Goal: Navigation & Orientation: Understand site structure

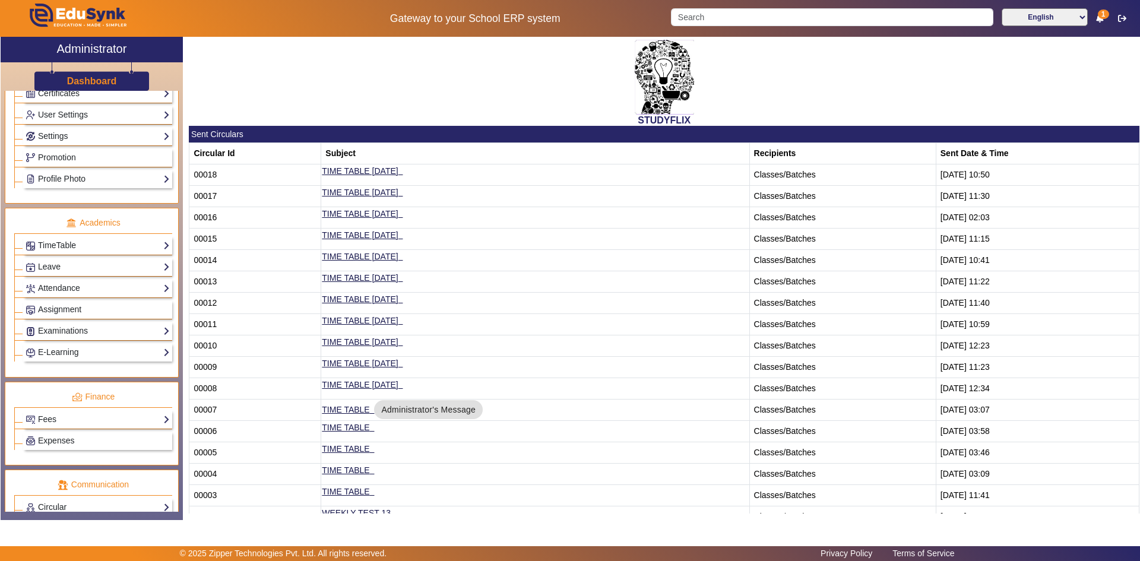
scroll to position [360, 0]
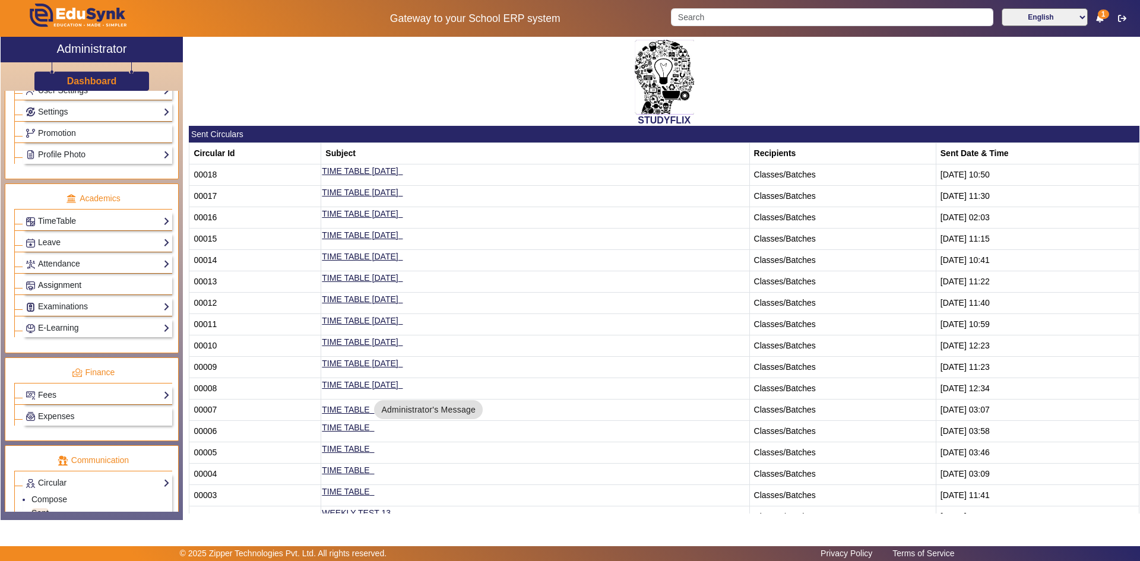
click at [62, 284] on span "Assignment" at bounding box center [59, 284] width 43 height 9
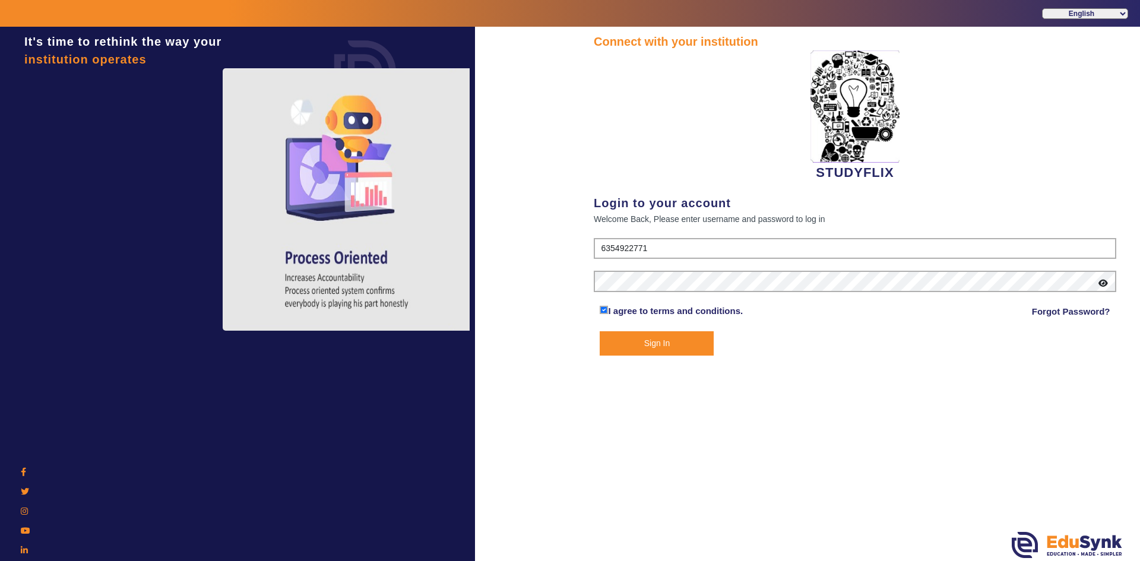
click at [648, 346] on button "Sign In" at bounding box center [657, 343] width 114 height 24
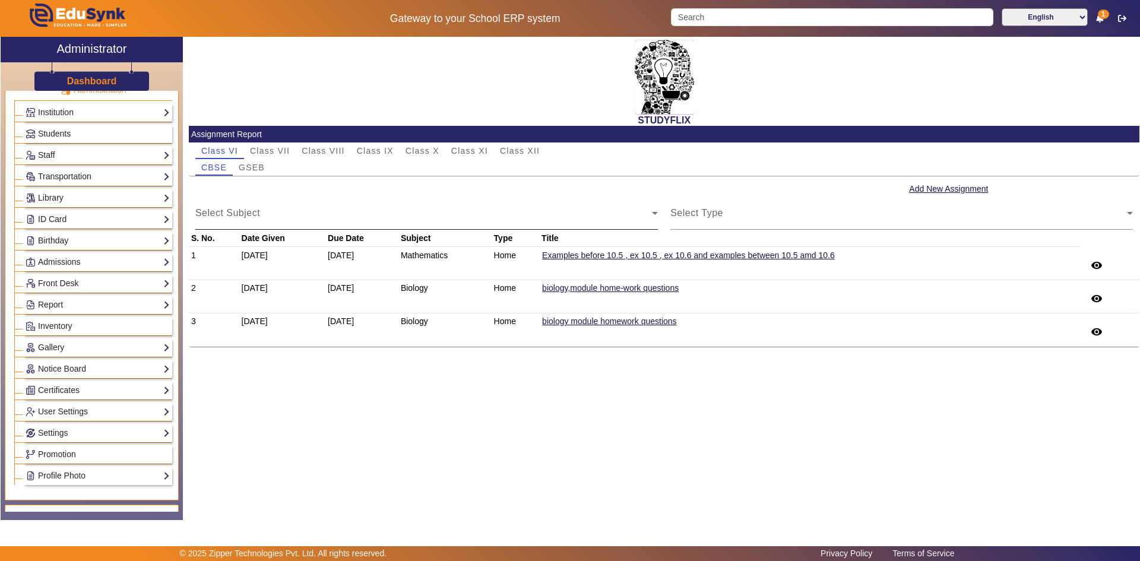
scroll to position [59, 0]
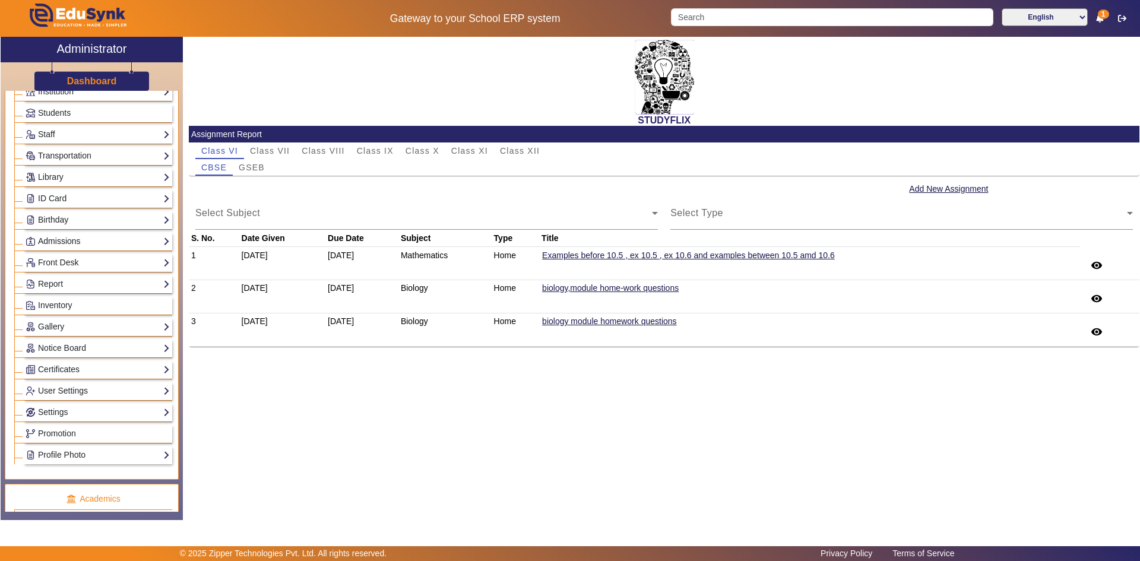
click at [68, 243] on link "Admissions" at bounding box center [98, 242] width 144 height 14
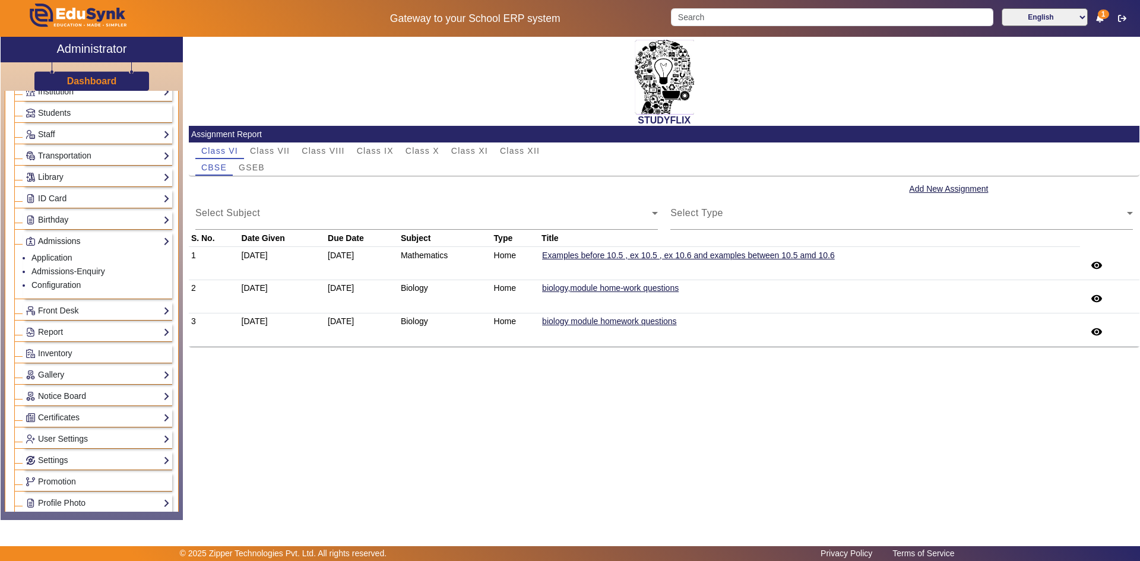
click at [62, 240] on link "Admissions" at bounding box center [98, 242] width 144 height 14
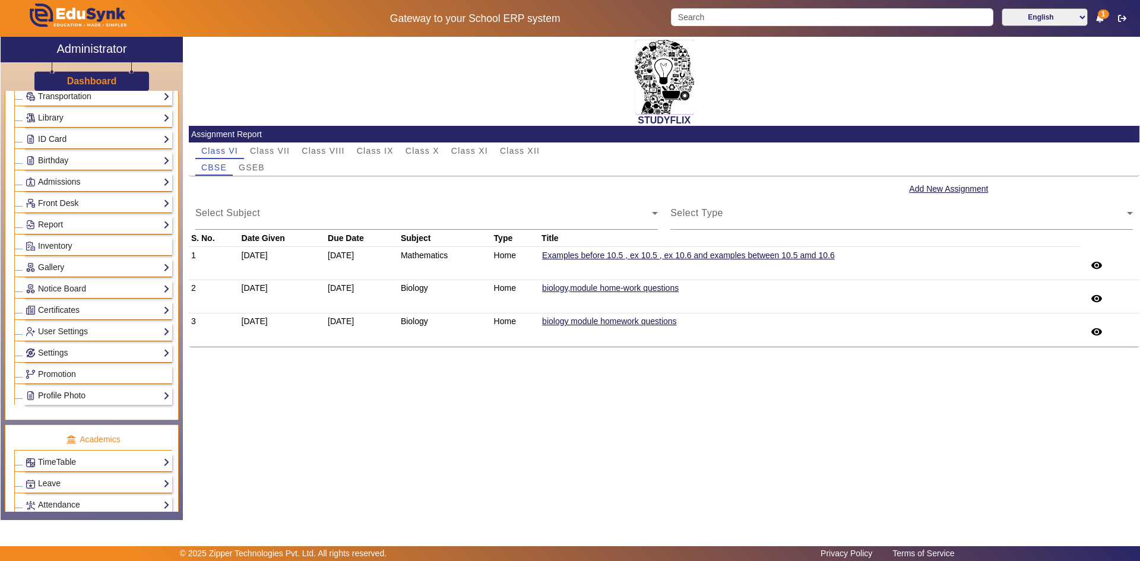
scroll to position [297, 0]
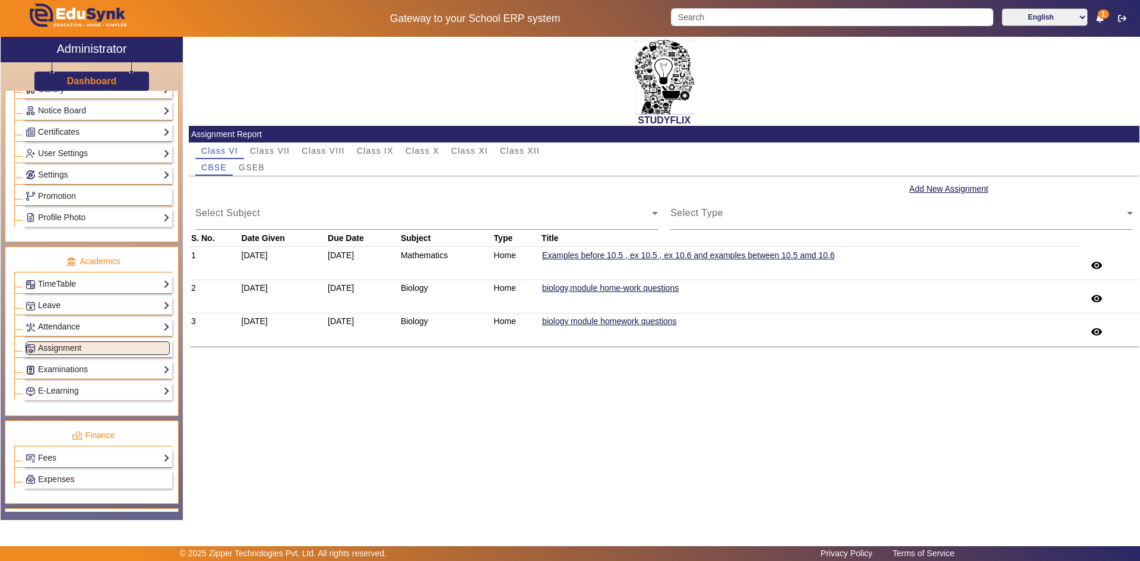
click at [61, 330] on link "Attendance" at bounding box center [98, 327] width 144 height 14
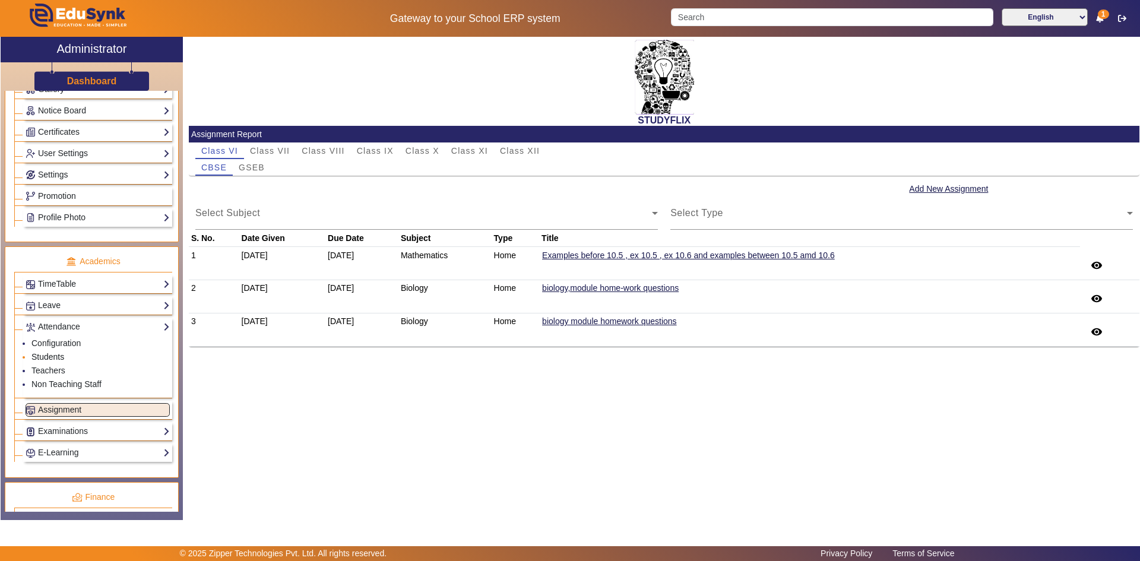
click at [52, 356] on link "Students" at bounding box center [47, 356] width 33 height 9
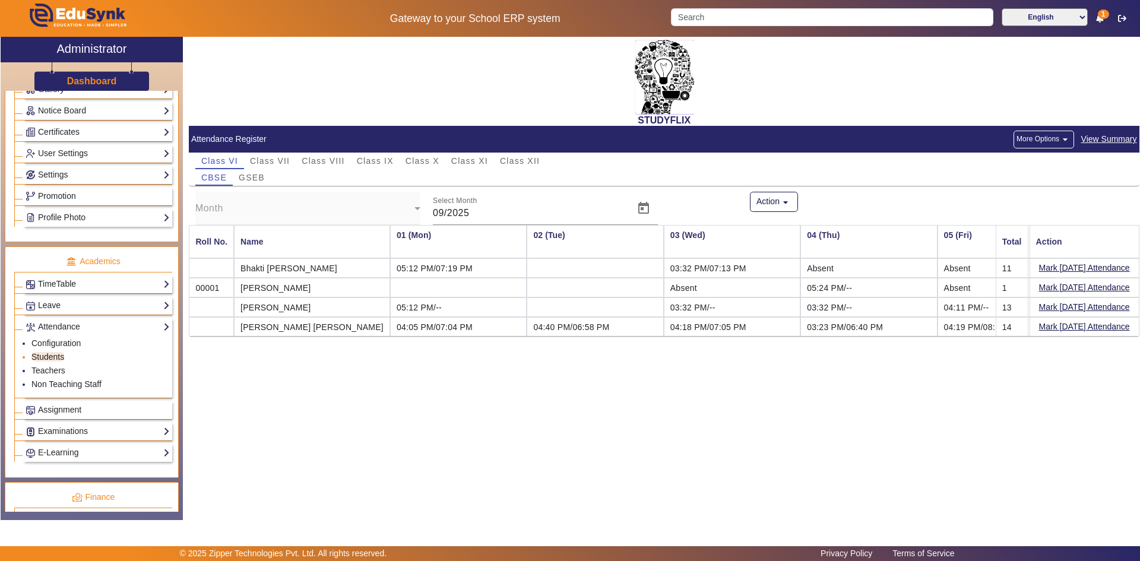
scroll to position [0, 1555]
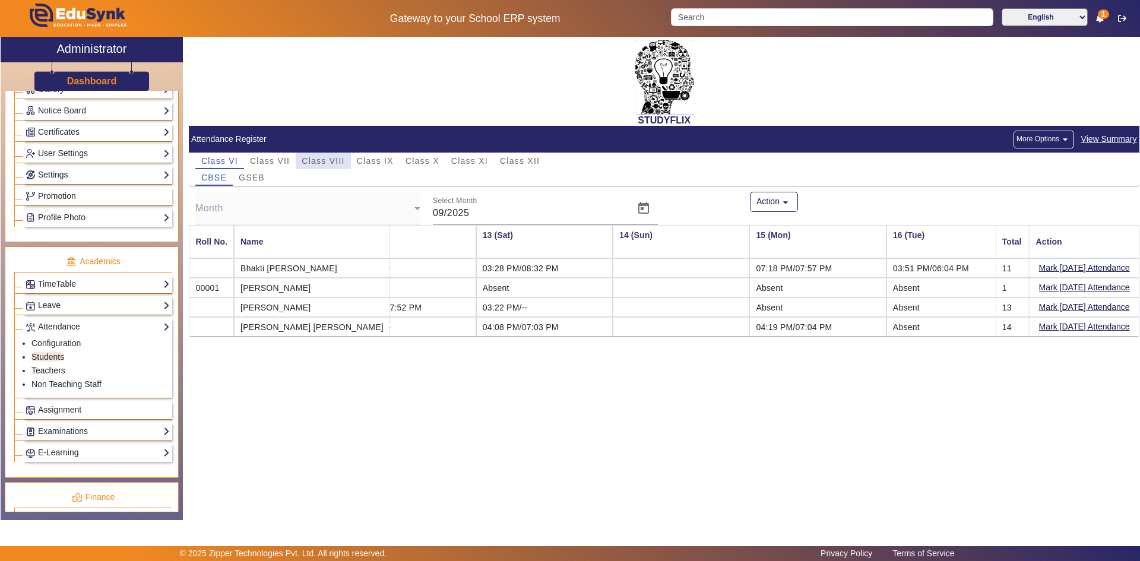
click at [337, 159] on span "Class VIII" at bounding box center [323, 161] width 43 height 8
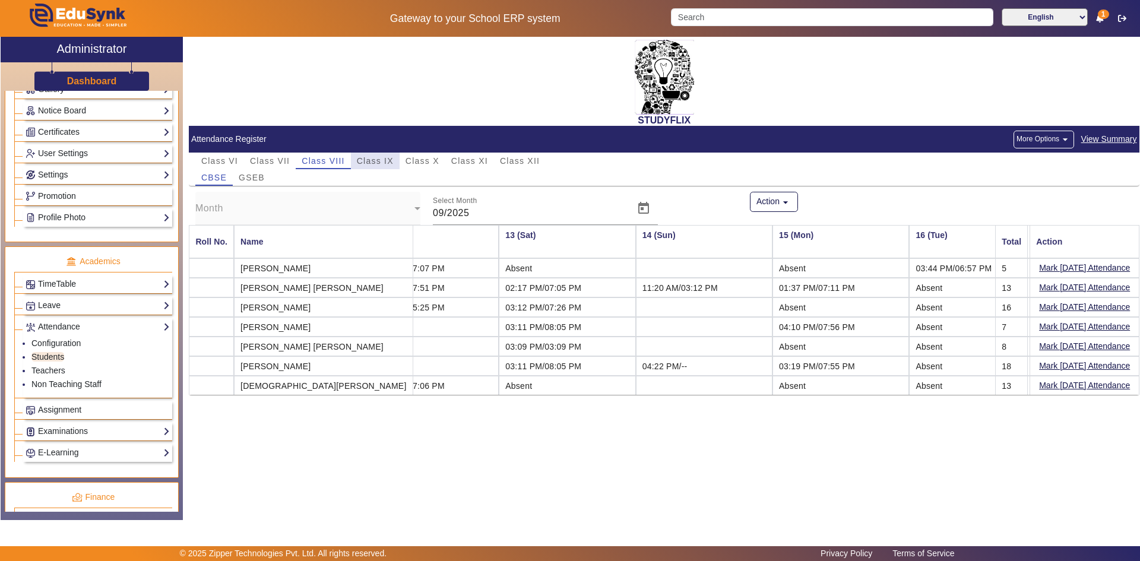
click at [379, 158] on span "Class IX" at bounding box center [375, 161] width 37 height 8
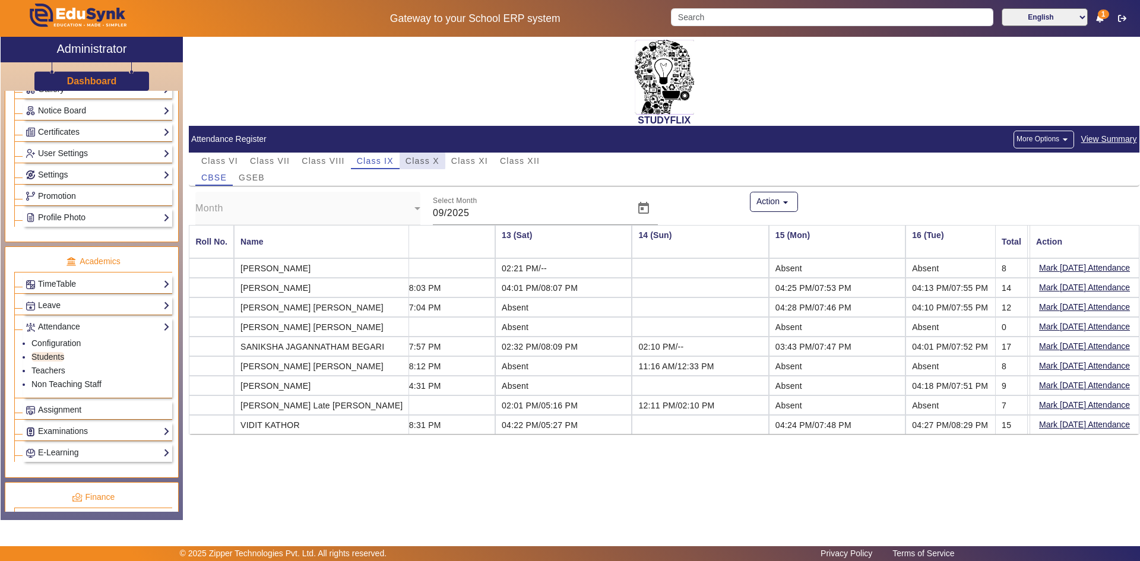
click at [408, 161] on span "Class X" at bounding box center [422, 161] width 34 height 8
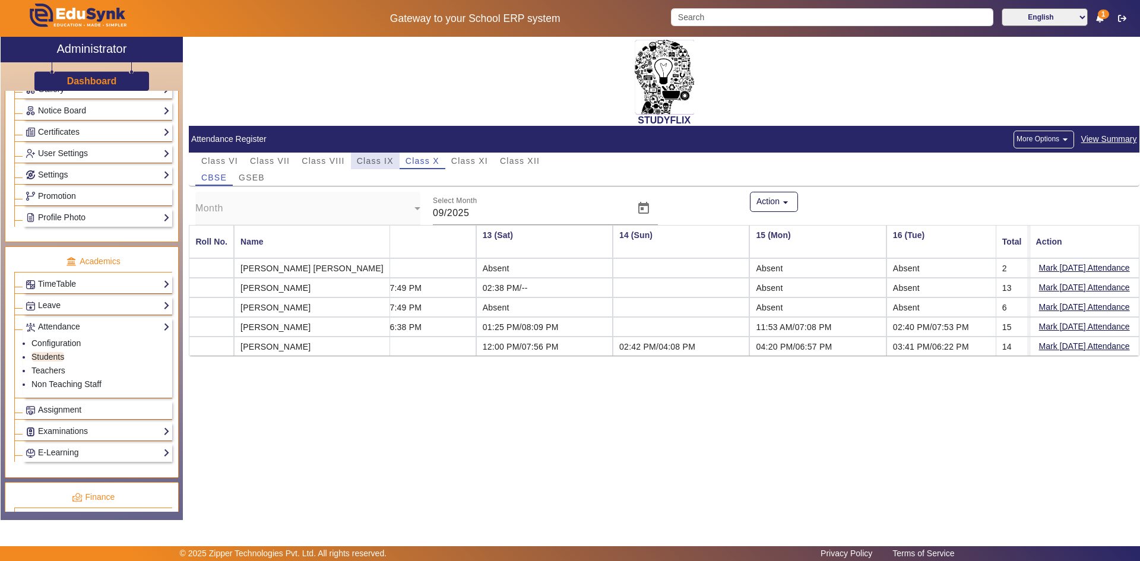
click at [374, 162] on span "Class IX" at bounding box center [375, 161] width 37 height 8
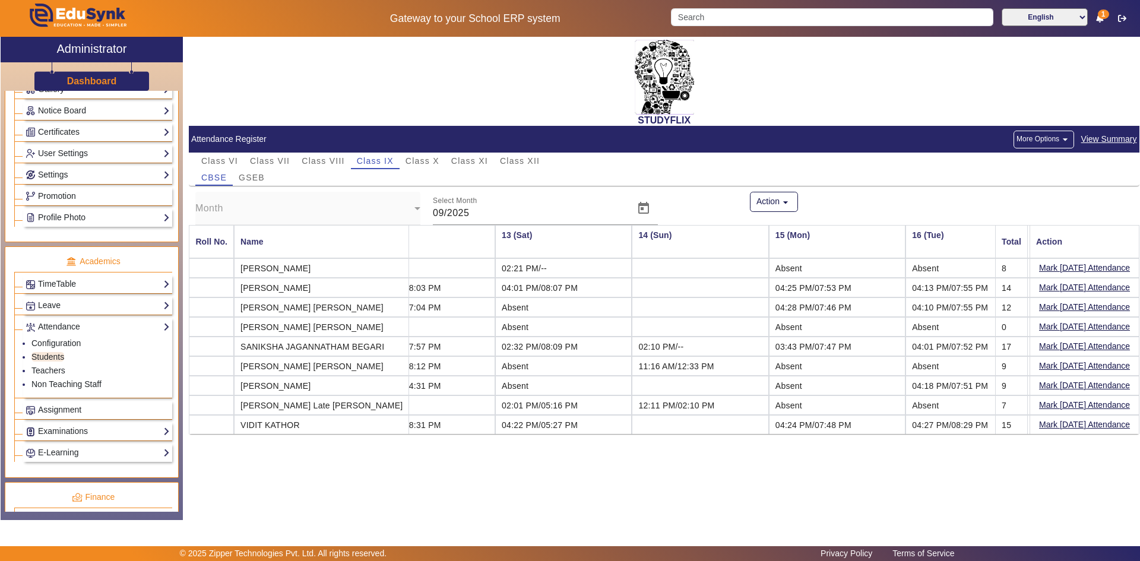
click at [1097, 137] on span "View Summary" at bounding box center [1109, 139] width 57 height 14
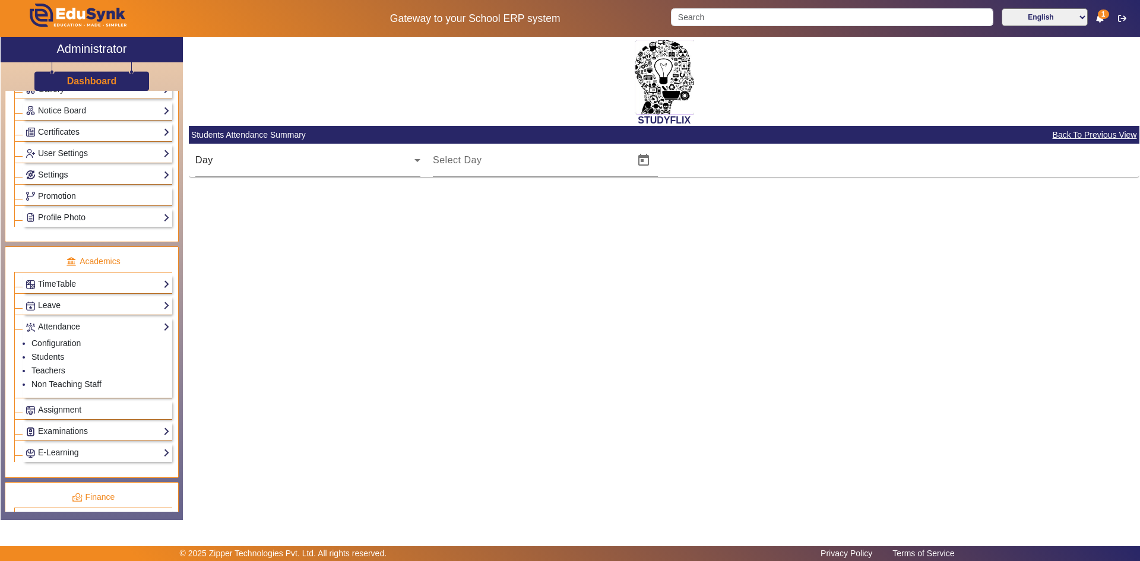
type input "[DATE]"
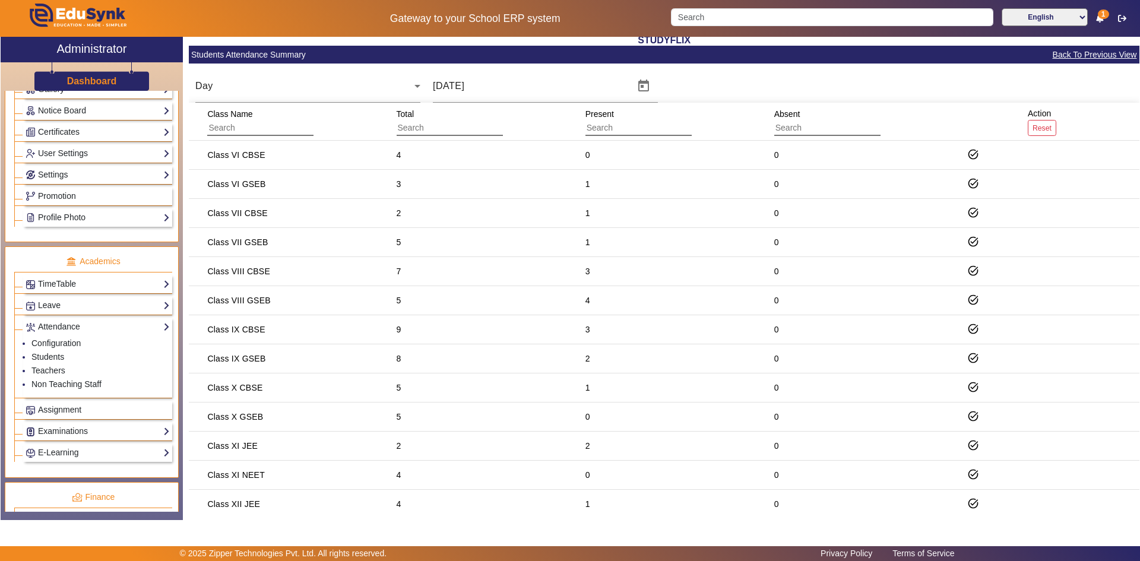
scroll to position [14, 0]
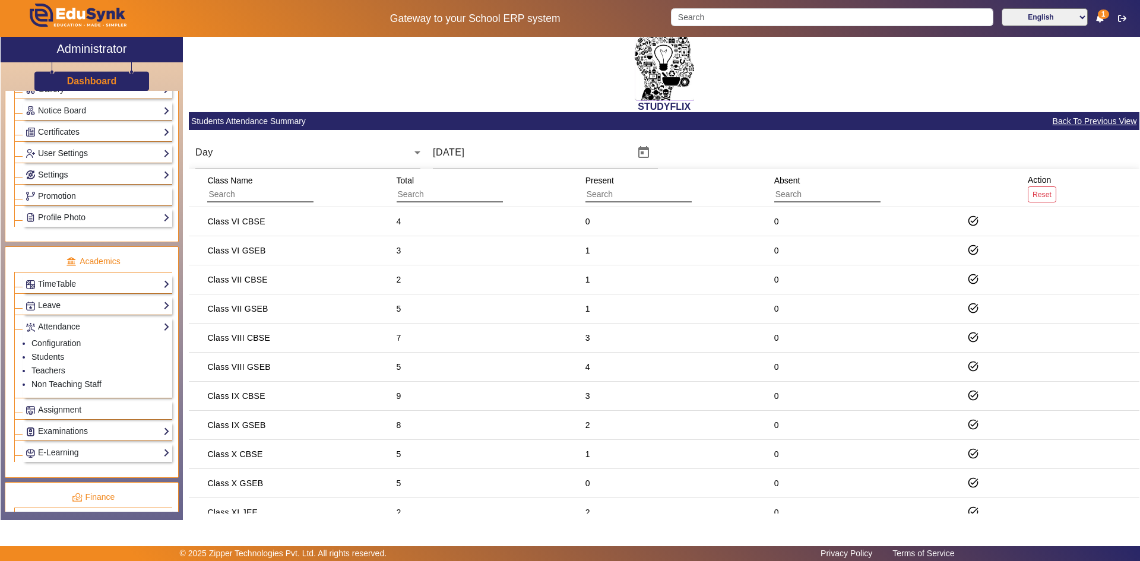
click at [66, 156] on link "User Settings" at bounding box center [98, 154] width 144 height 14
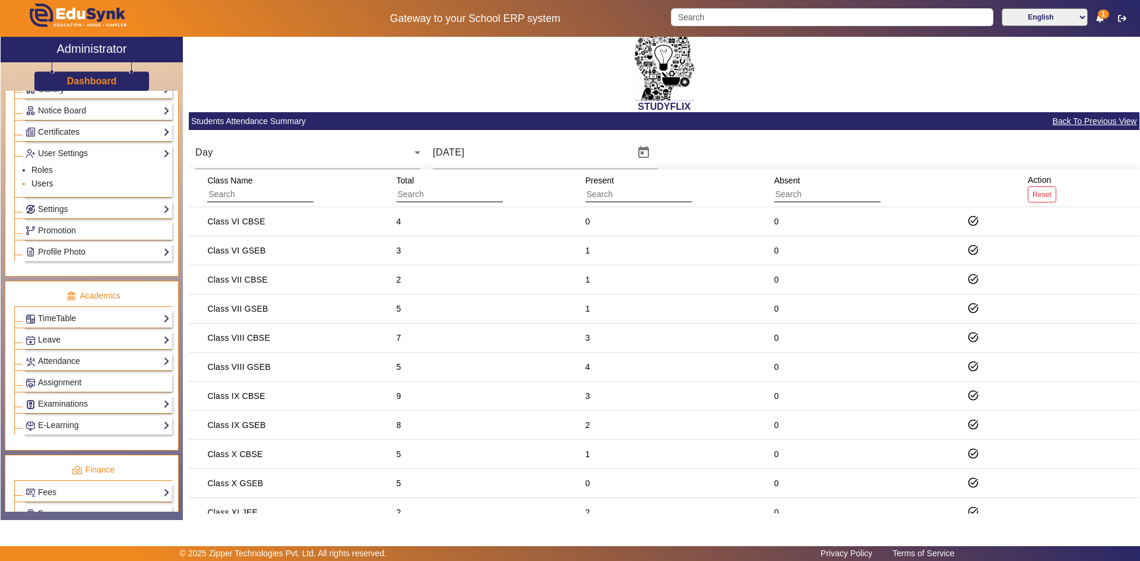
click at [39, 182] on link "Users" at bounding box center [42, 183] width 22 height 9
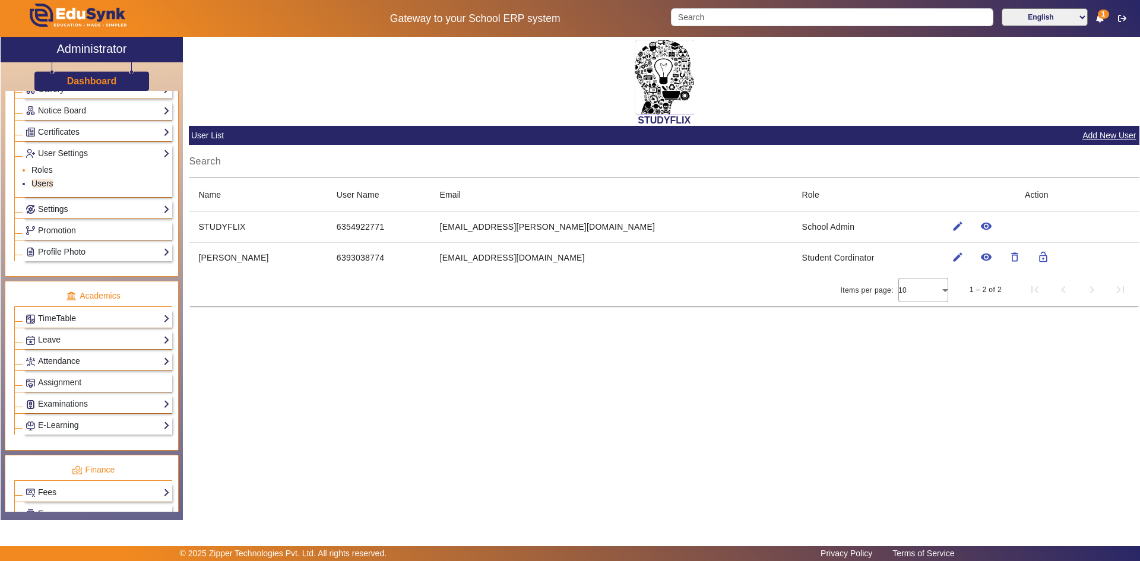
click at [36, 169] on link "Roles" at bounding box center [41, 169] width 21 height 9
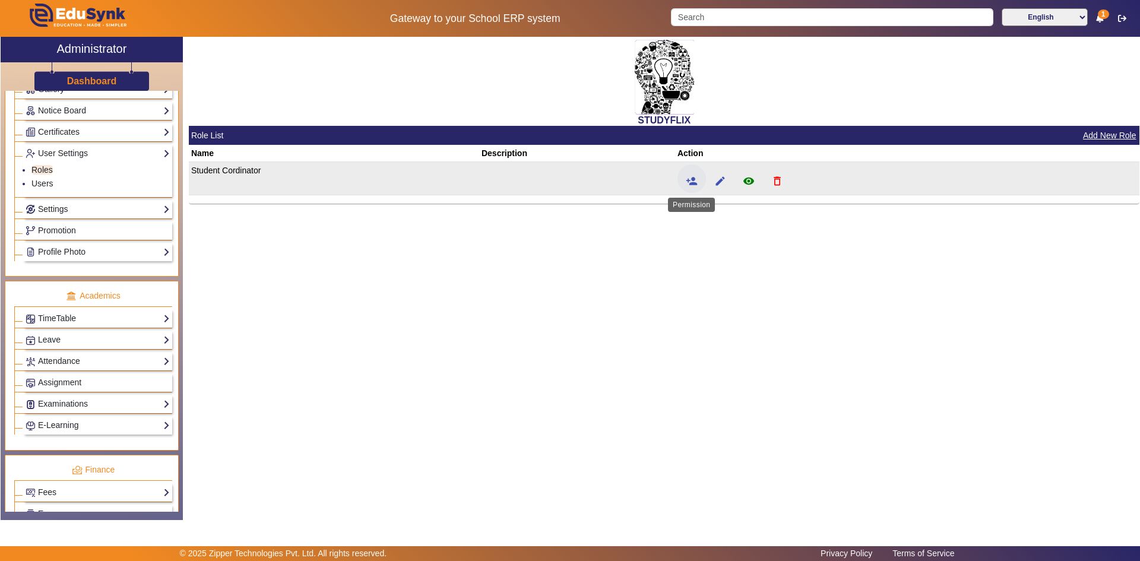
click at [692, 182] on mat-icon "person_add" at bounding box center [692, 181] width 12 height 12
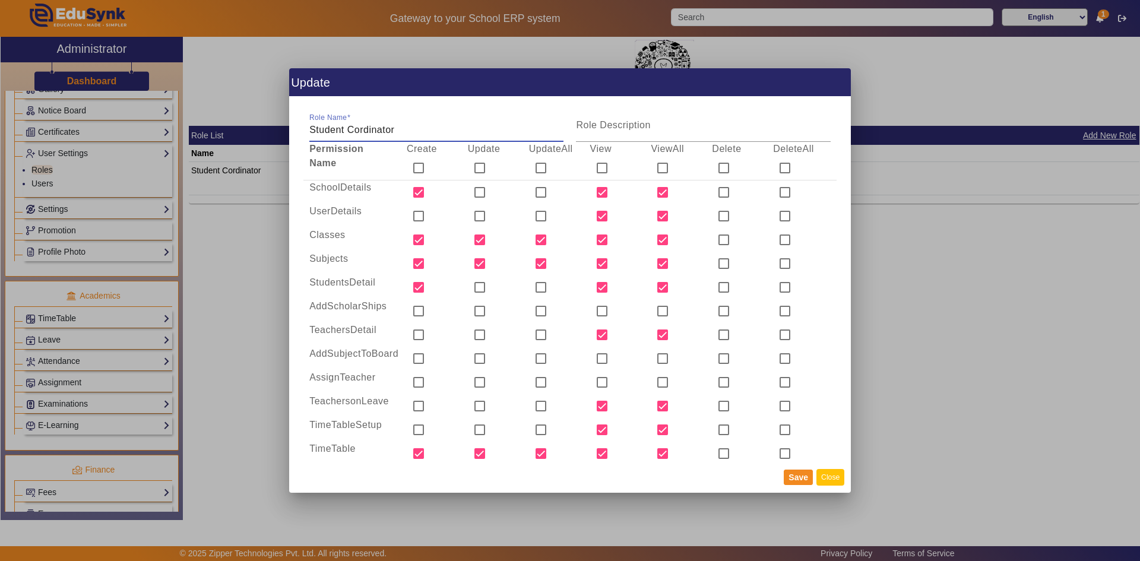
click at [832, 483] on button "Close" at bounding box center [830, 477] width 28 height 16
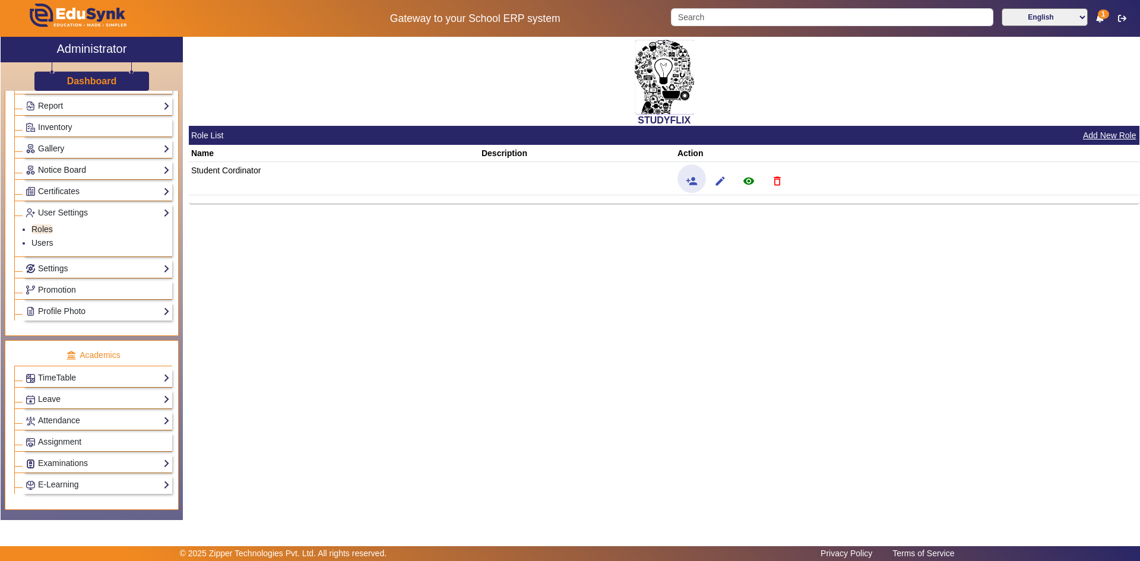
scroll to position [178, 0]
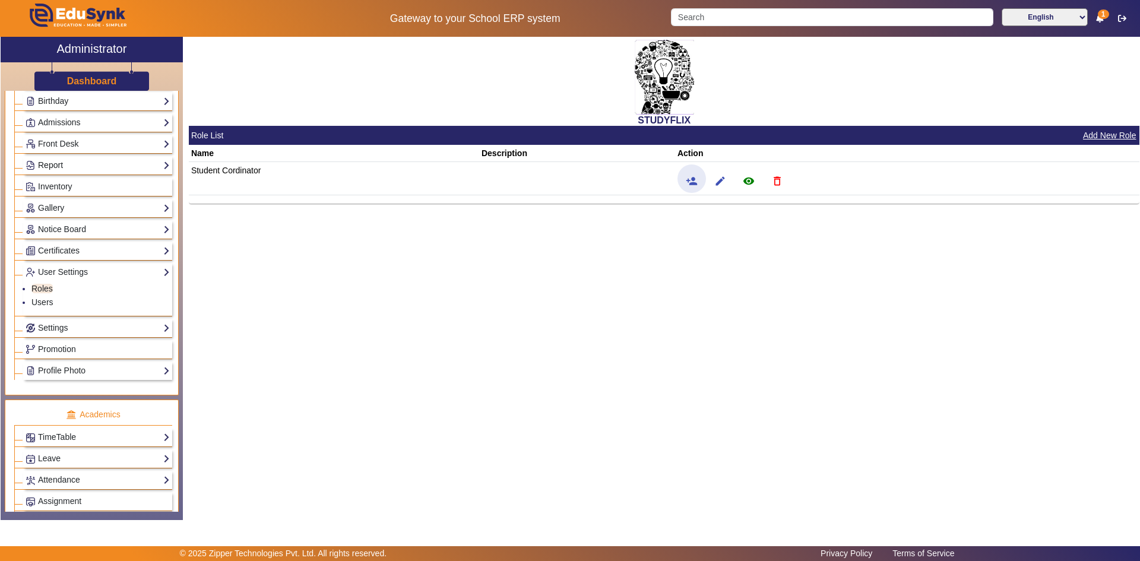
click at [53, 163] on link "Report" at bounding box center [98, 166] width 144 height 14
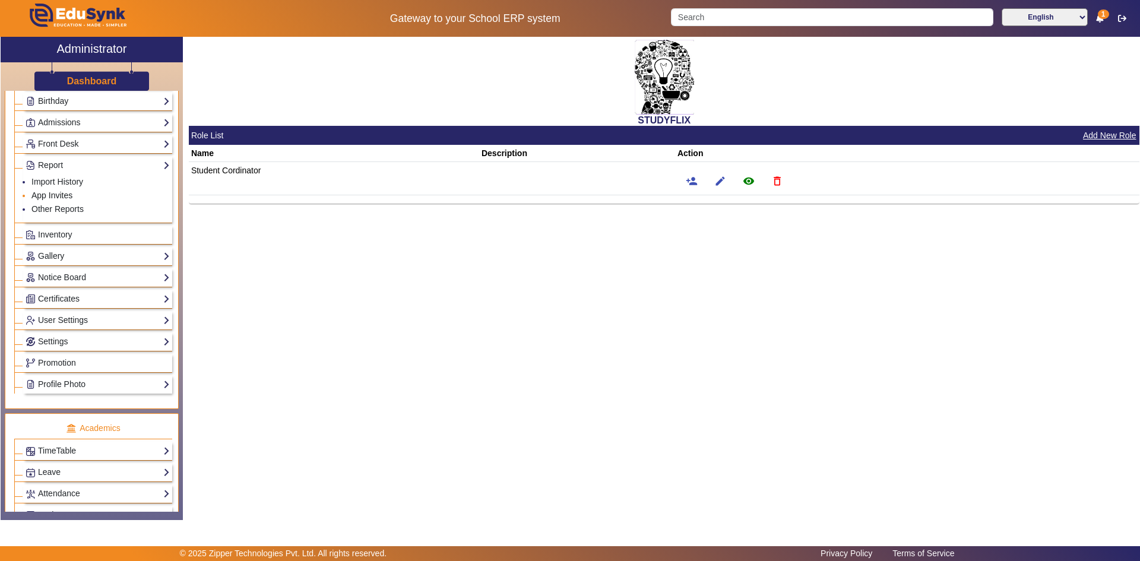
click at [57, 194] on link "App Invites" at bounding box center [51, 195] width 41 height 9
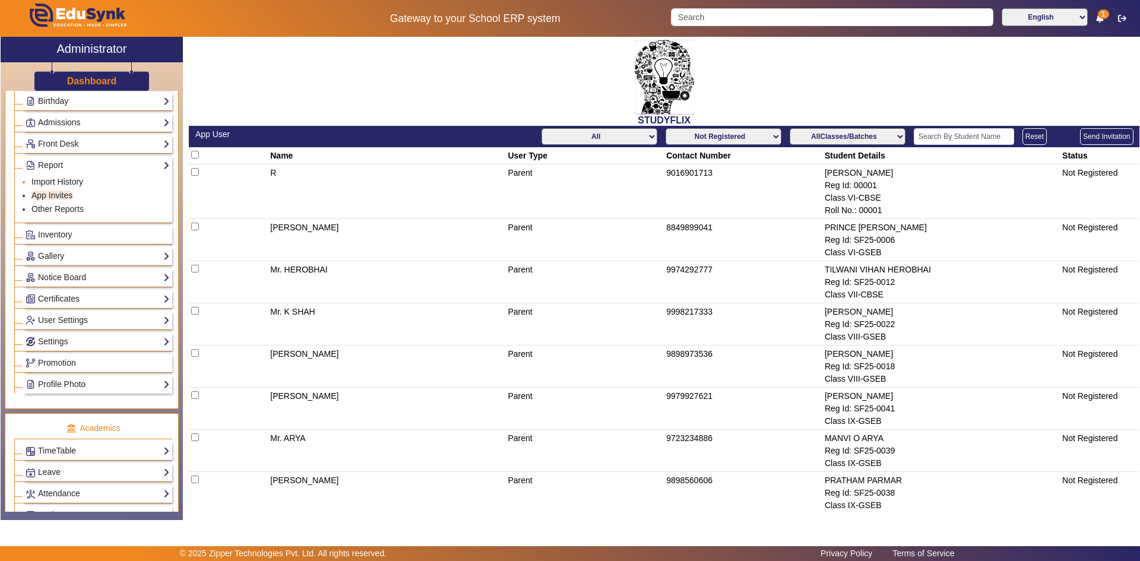
click at [67, 180] on link "Import History" at bounding box center [57, 181] width 52 height 9
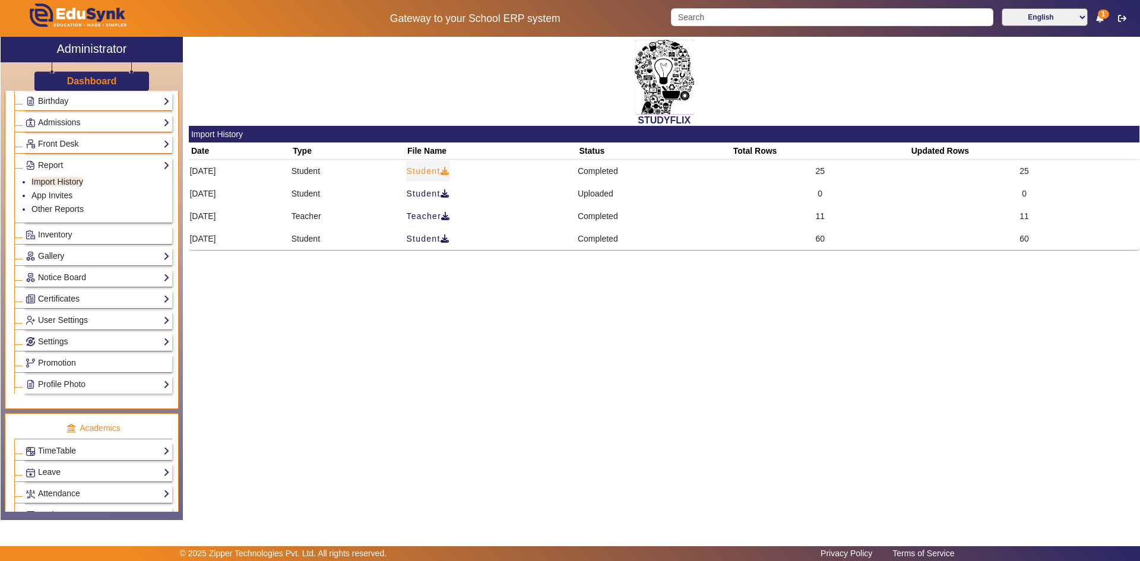
click at [449, 175] on icon at bounding box center [445, 171] width 9 height 8
click at [61, 198] on link "App Invites" at bounding box center [51, 195] width 41 height 9
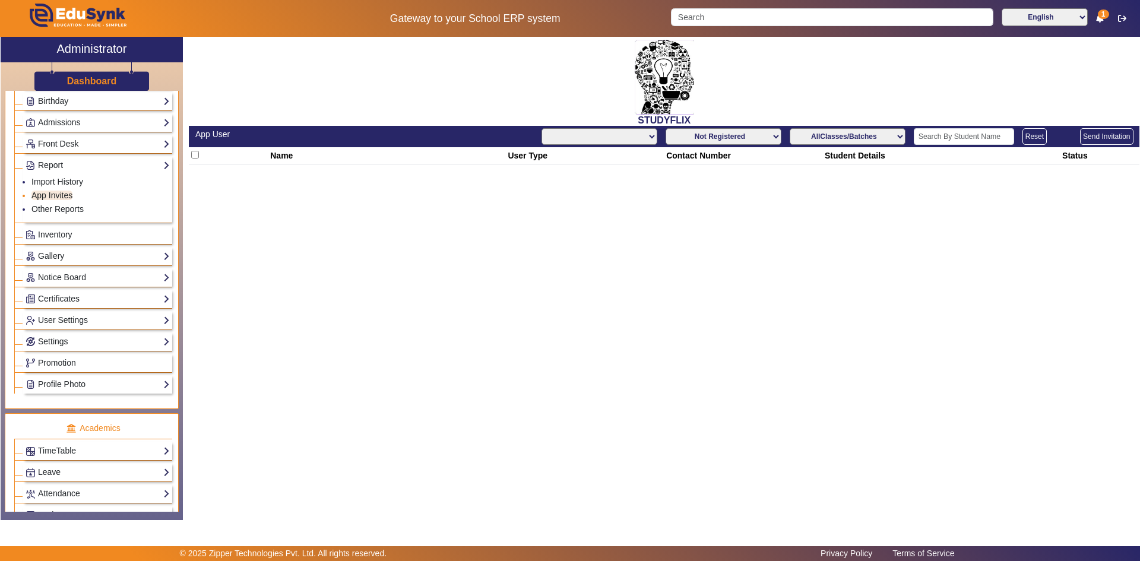
select select "All"
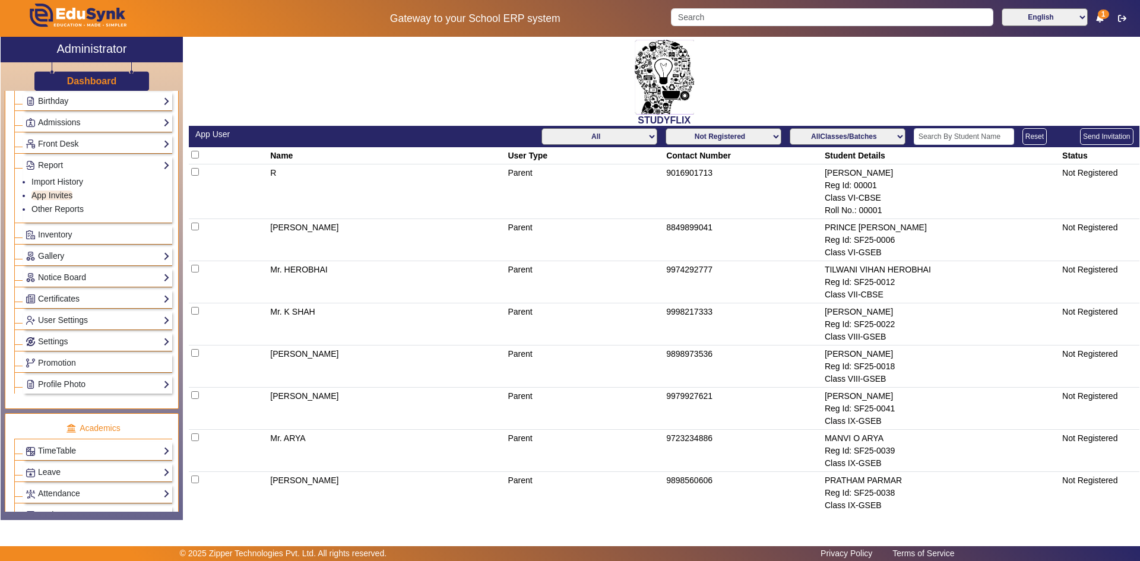
click at [195, 154] on input "checkbox" at bounding box center [195, 155] width 8 height 8
checkbox input "true"
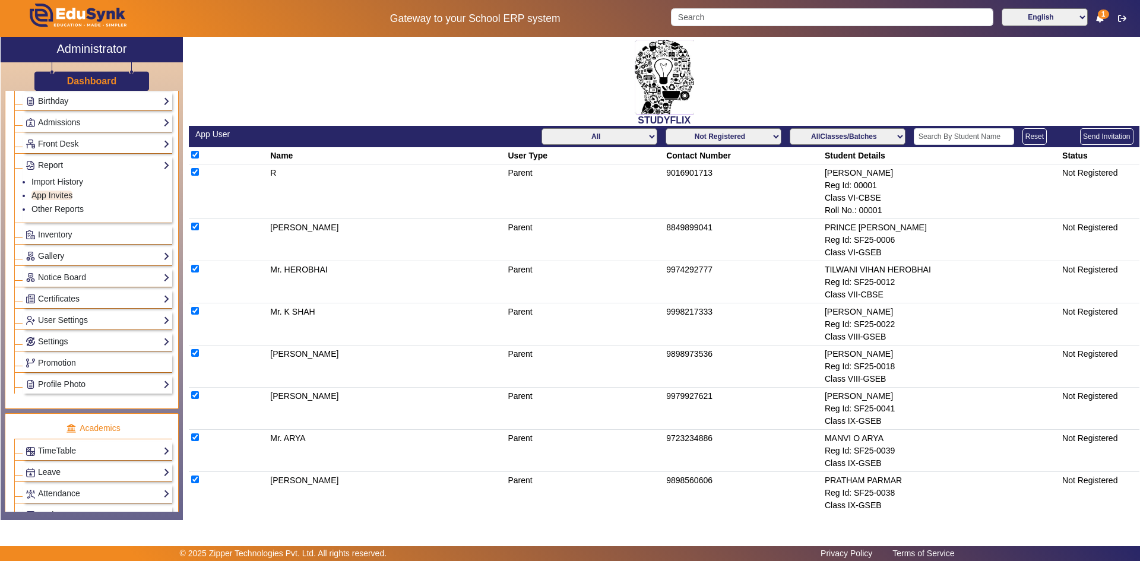
checkbox input "true"
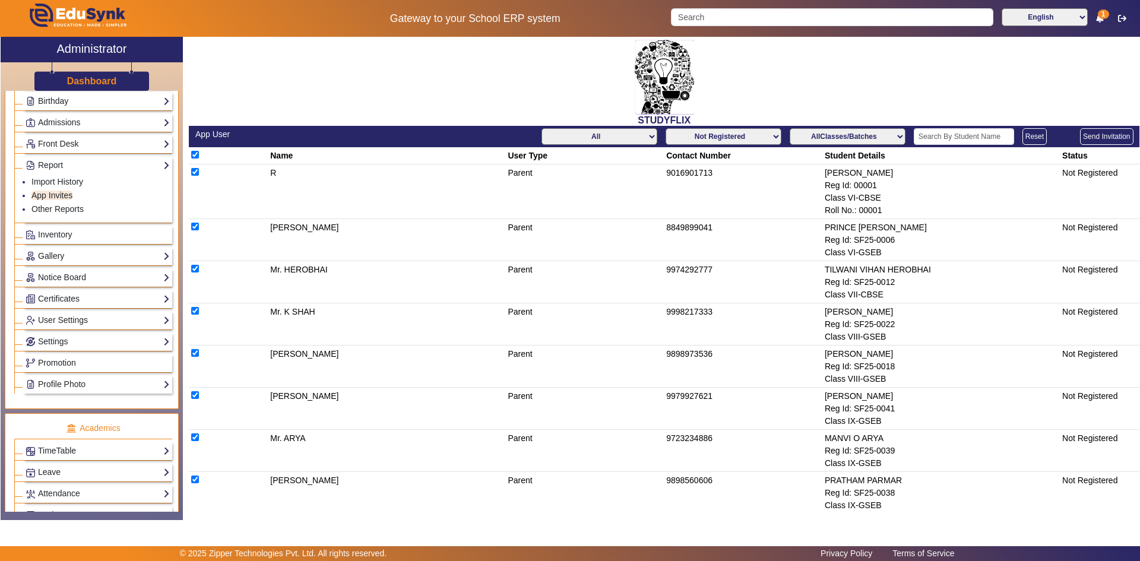
checkbox input "true"
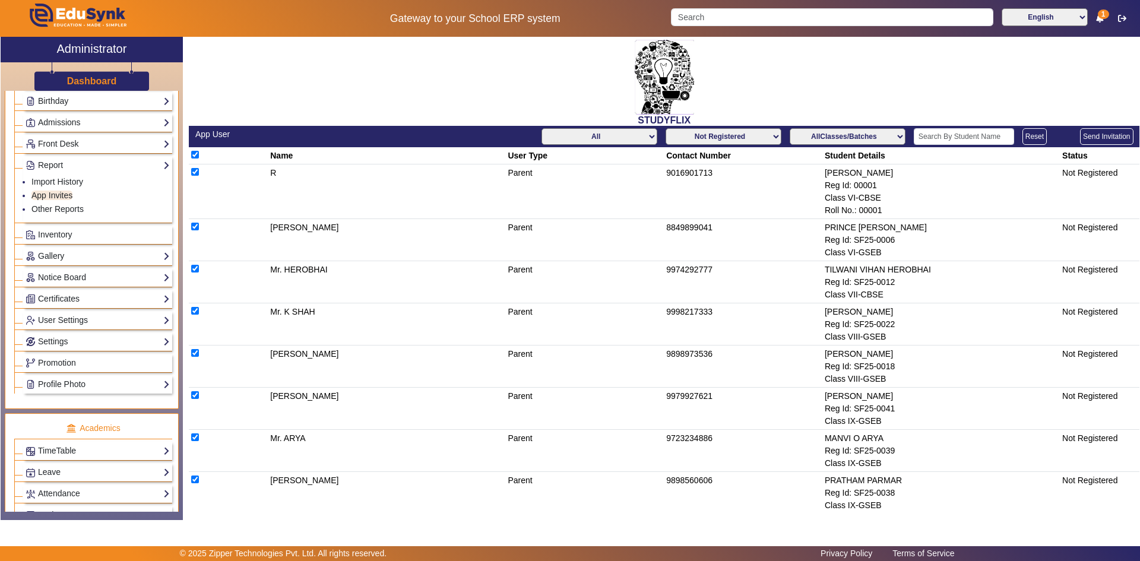
checkbox input "true"
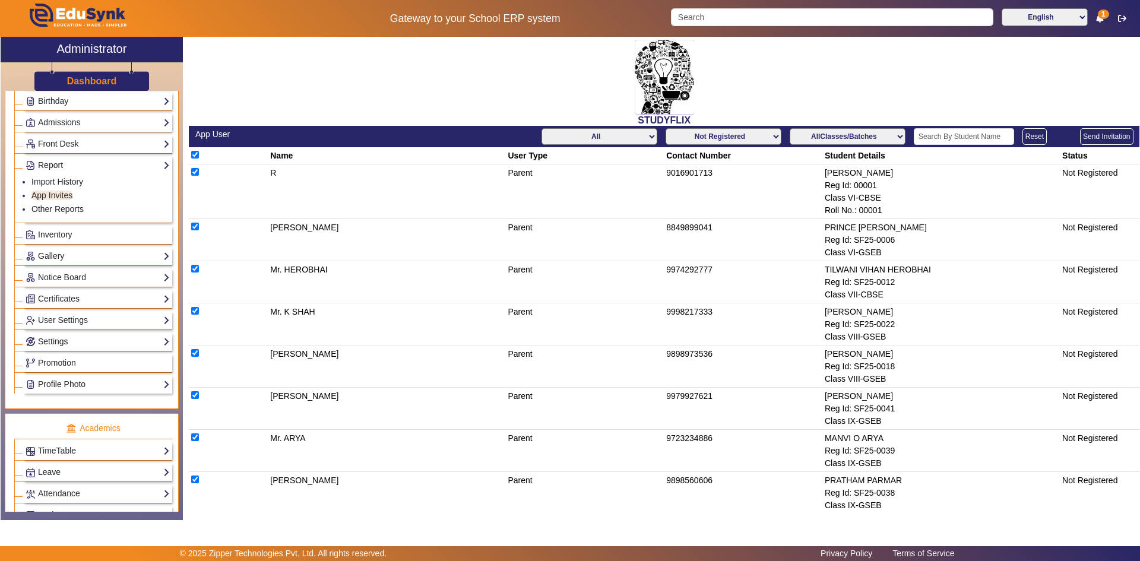
checkbox input "true"
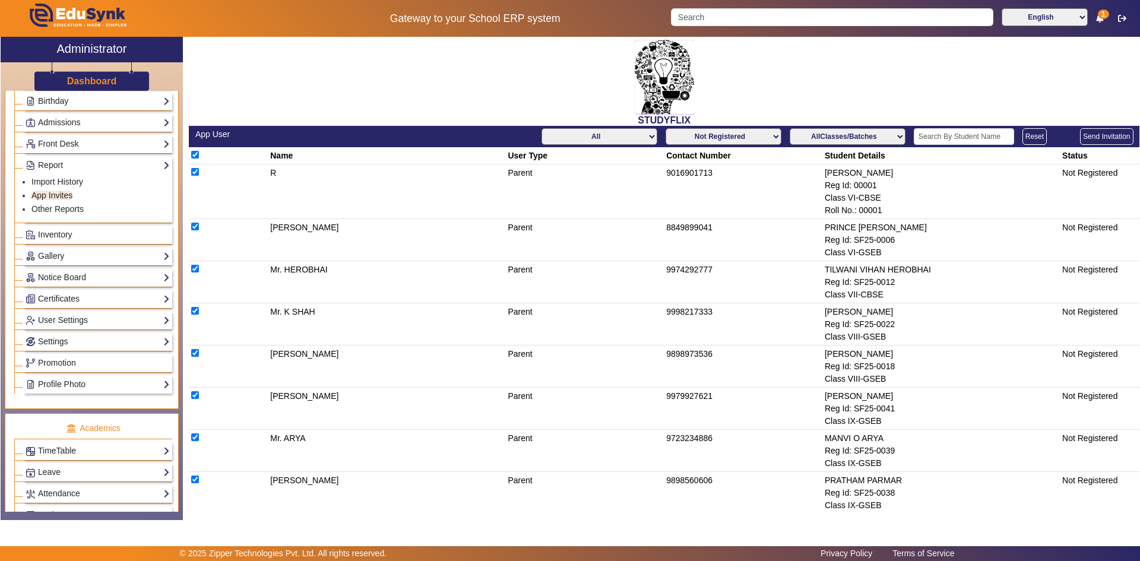
click at [1089, 138] on button "Send Invitation" at bounding box center [1106, 136] width 53 height 17
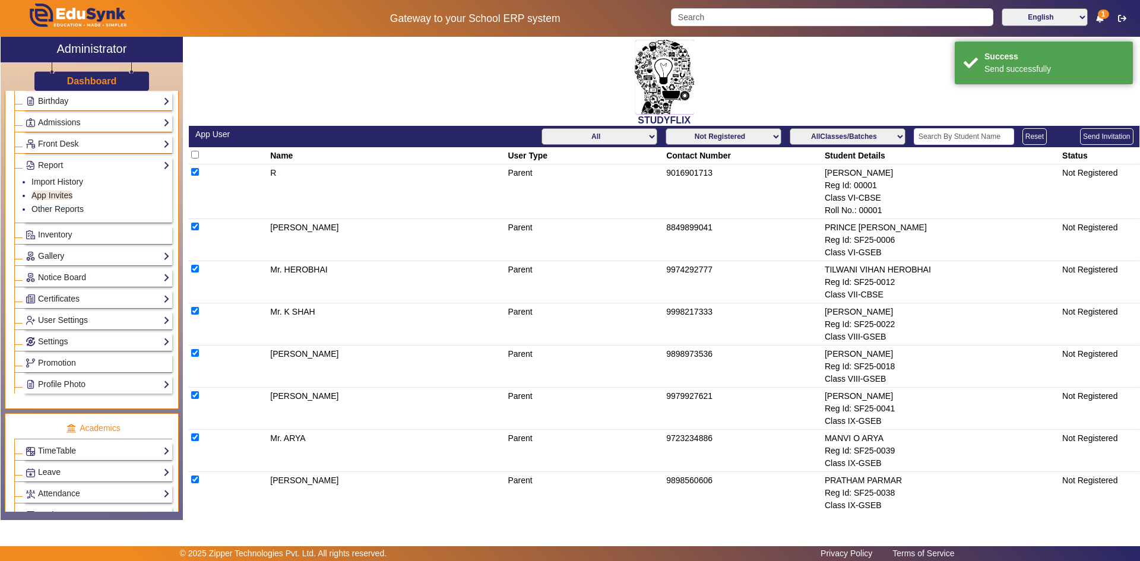
checkbox input "false"
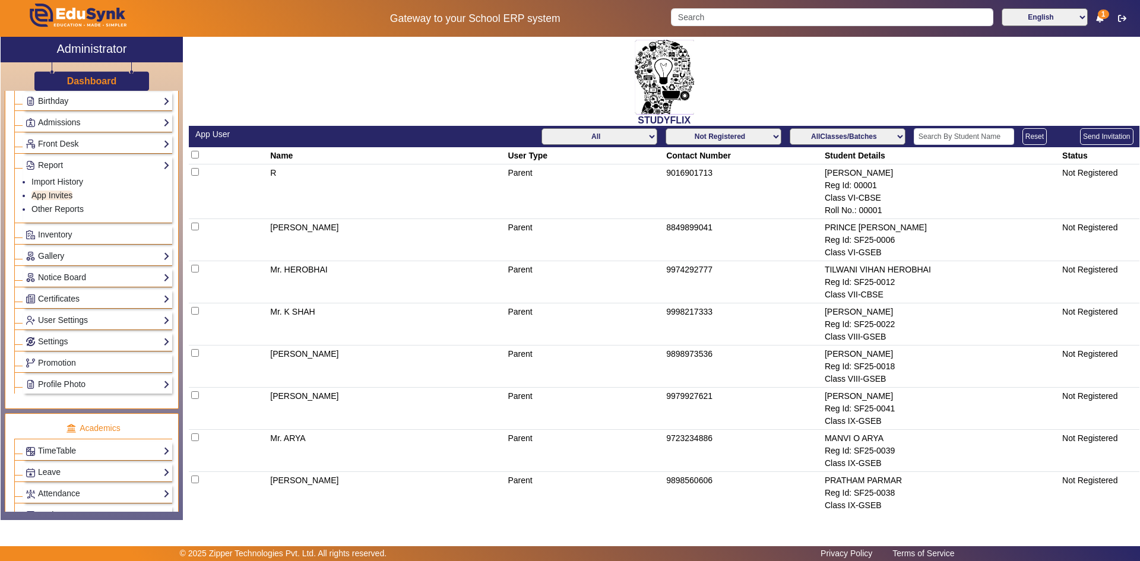
click at [774, 138] on select "Not Registered Registered" at bounding box center [724, 136] width 116 height 17
select select "registered"
click at [666, 128] on select "Not Registered Registered" at bounding box center [724, 136] width 116 height 17
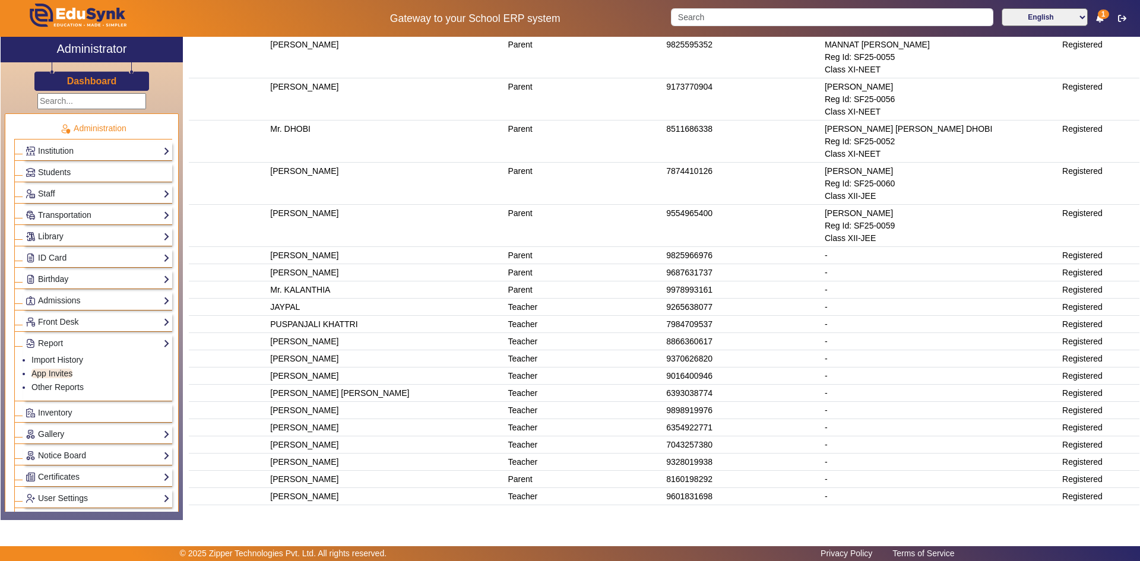
click at [23, 183] on div "Staff Teachers Non Teaching Staff Driver Support Staff" at bounding box center [93, 192] width 158 height 21
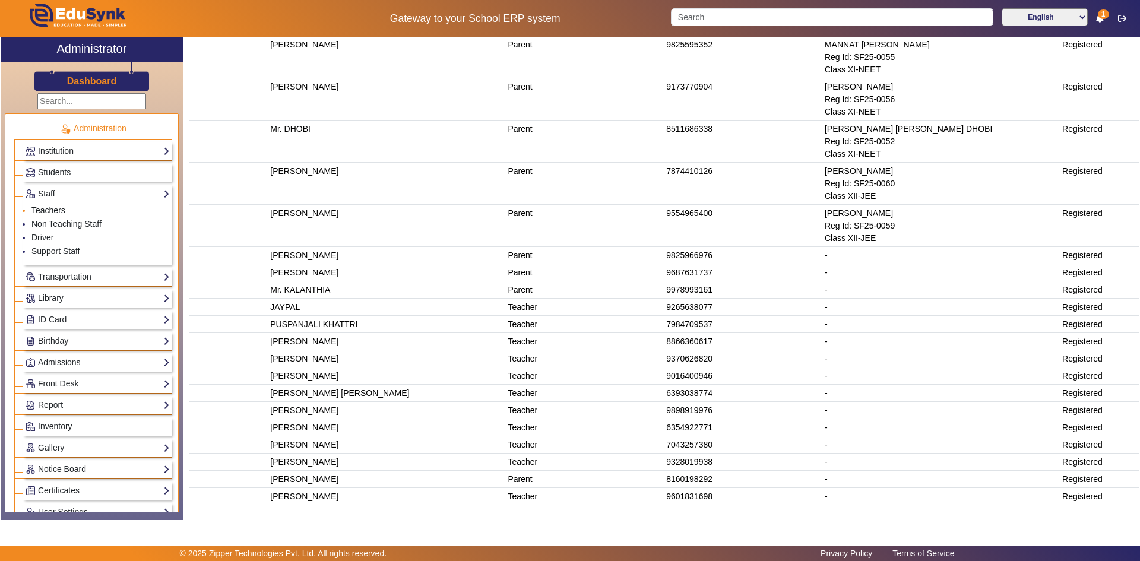
click at [51, 207] on link "Teachers" at bounding box center [48, 209] width 34 height 9
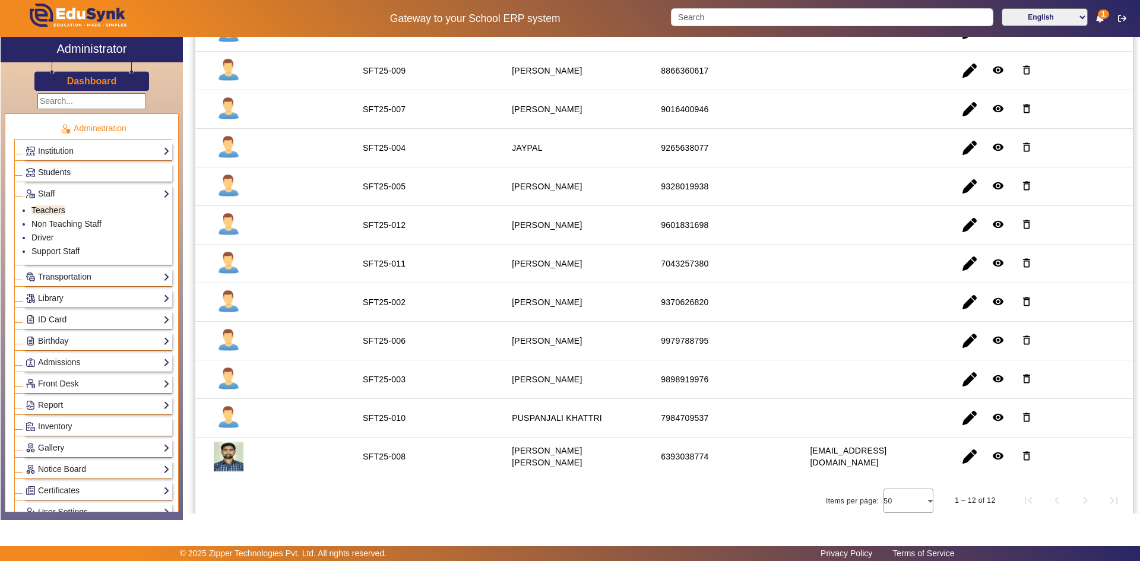
scroll to position [185, 0]
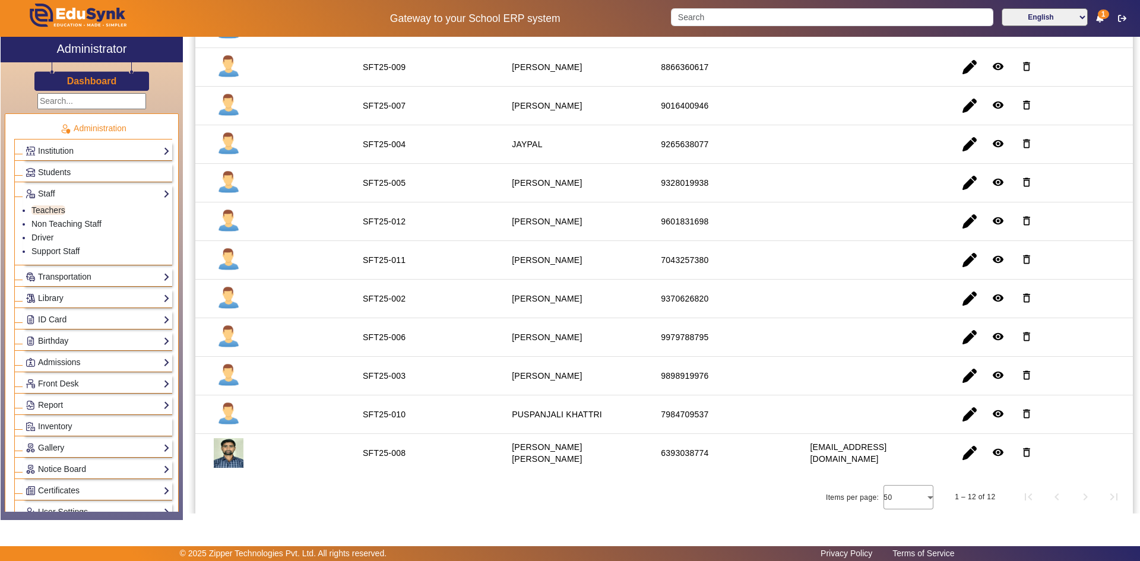
click at [584, 381] on mat-cell "[PERSON_NAME]" at bounding box center [572, 376] width 149 height 39
click at [588, 337] on mat-cell "[PERSON_NAME]" at bounding box center [572, 337] width 149 height 39
click at [967, 337] on span "button" at bounding box center [969, 337] width 28 height 28
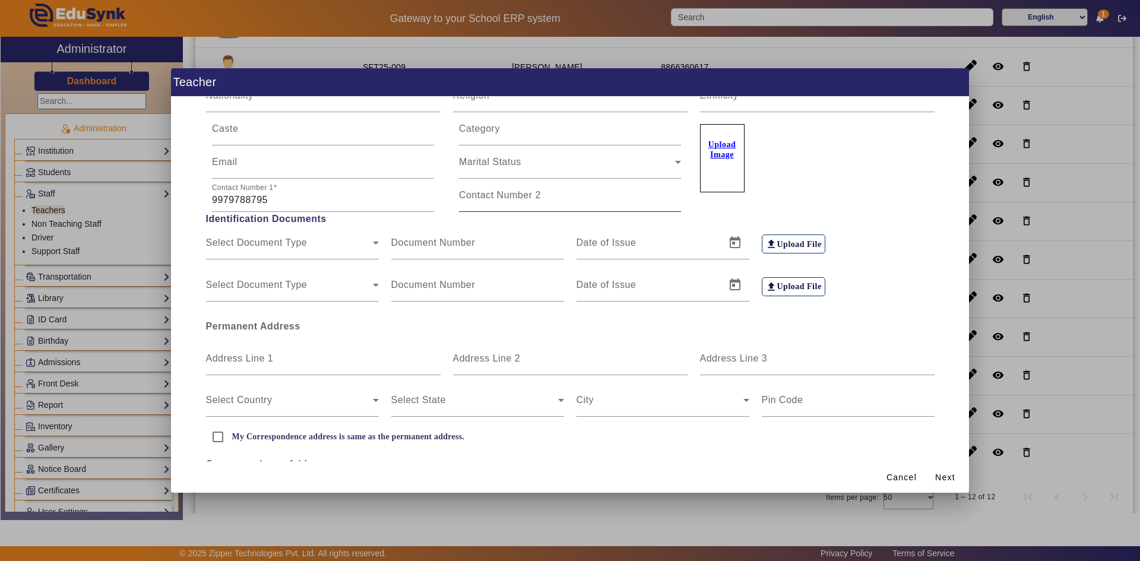
scroll to position [0, 0]
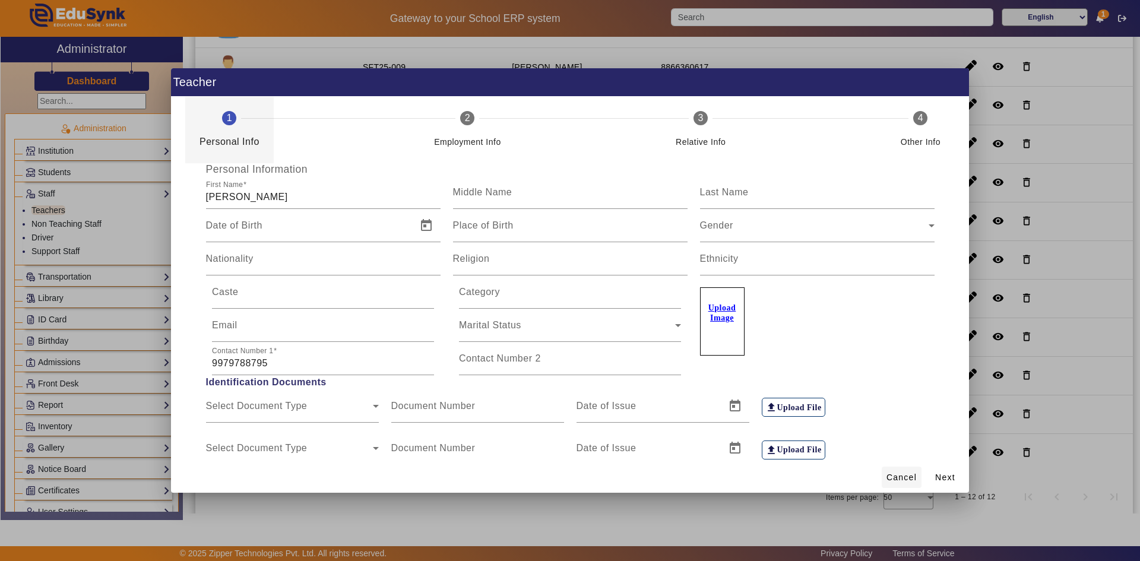
click at [913, 474] on span "Cancel" at bounding box center [901, 477] width 30 height 12
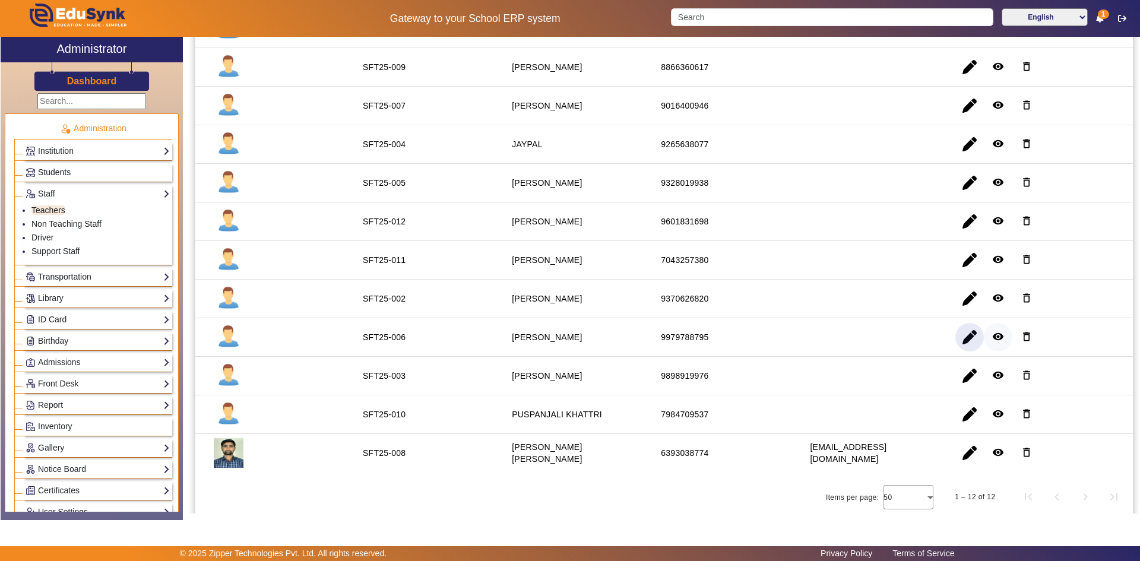
click at [992, 335] on mat-icon "remove_red_eye" at bounding box center [998, 337] width 12 height 12
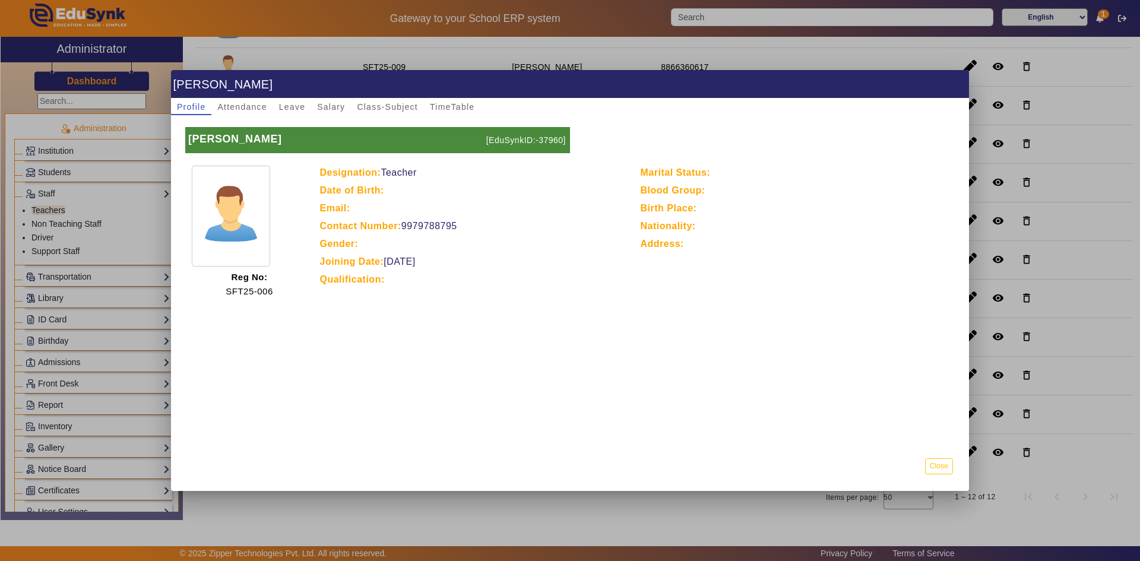
click at [991, 296] on div at bounding box center [570, 280] width 1140 height 561
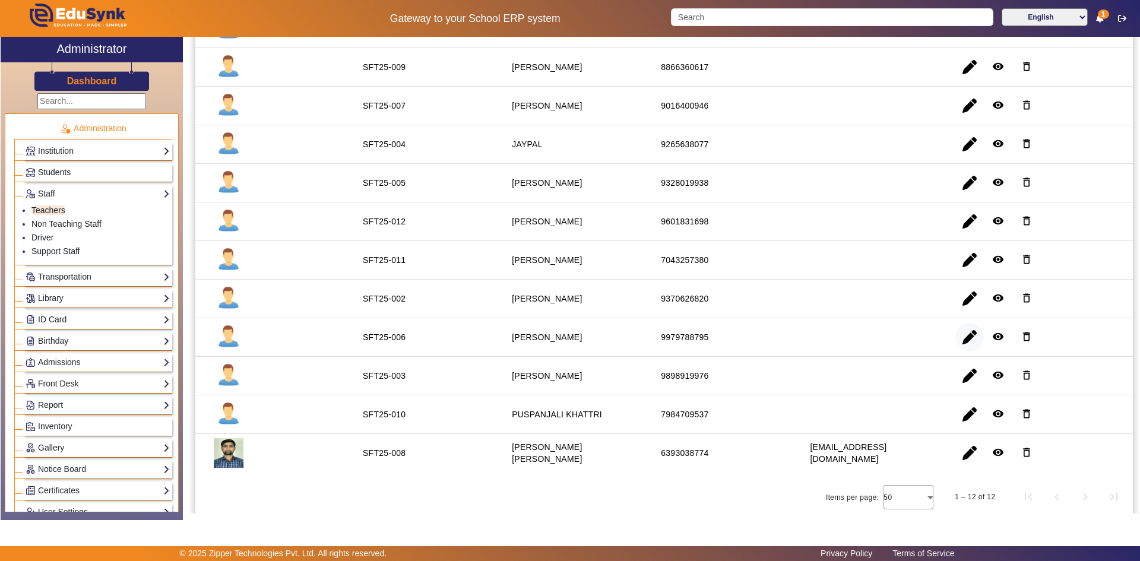
click at [966, 331] on span "button" at bounding box center [969, 337] width 28 height 28
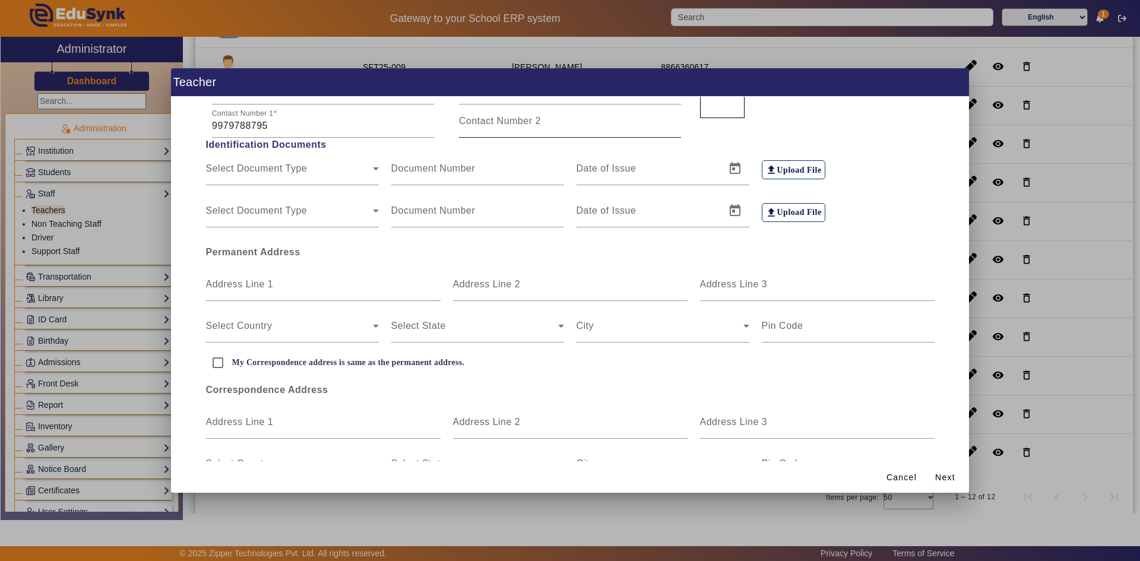
scroll to position [283, 0]
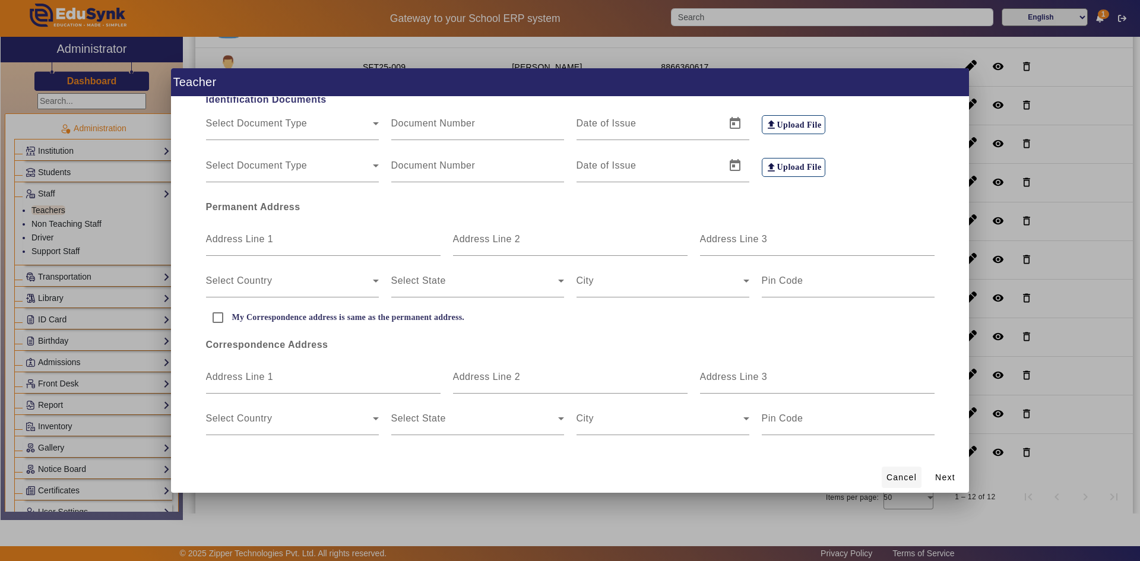
click at [891, 478] on span "Cancel" at bounding box center [901, 477] width 30 height 12
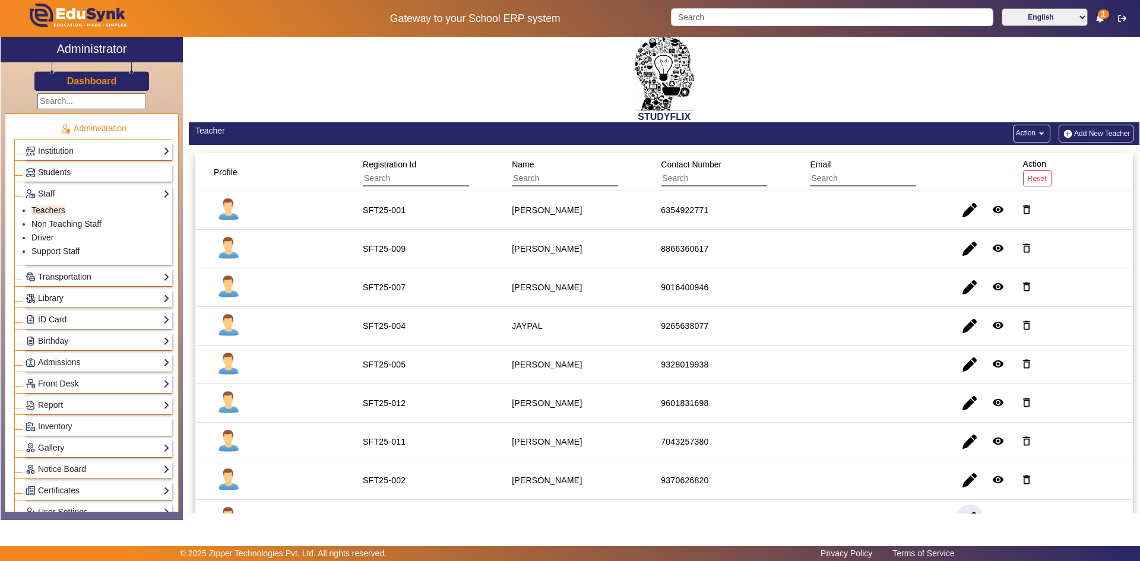
scroll to position [0, 0]
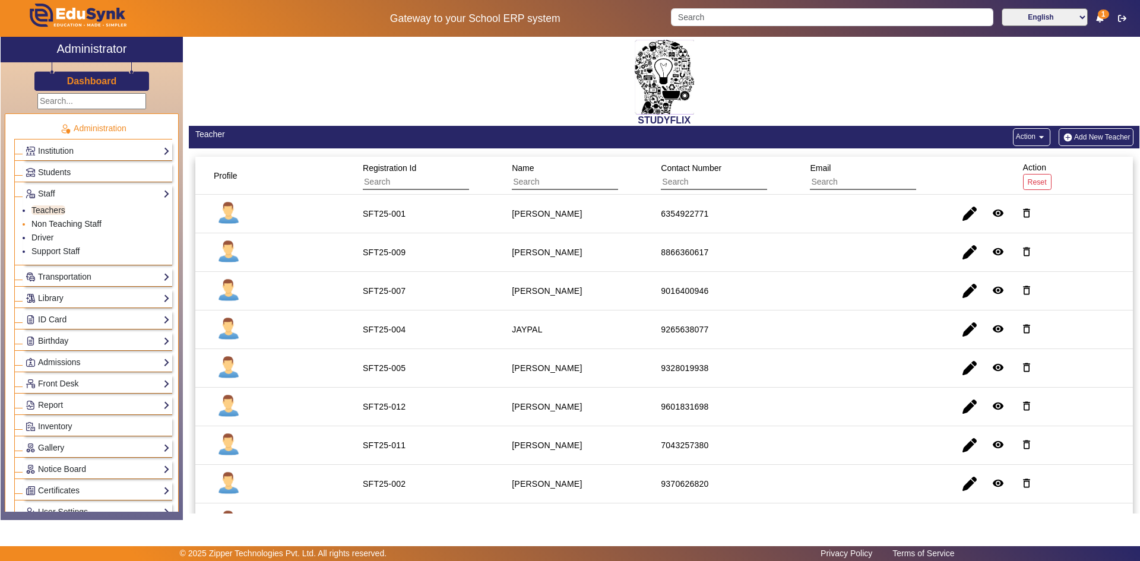
click at [88, 224] on link "Non Teaching Staff" at bounding box center [66, 223] width 70 height 9
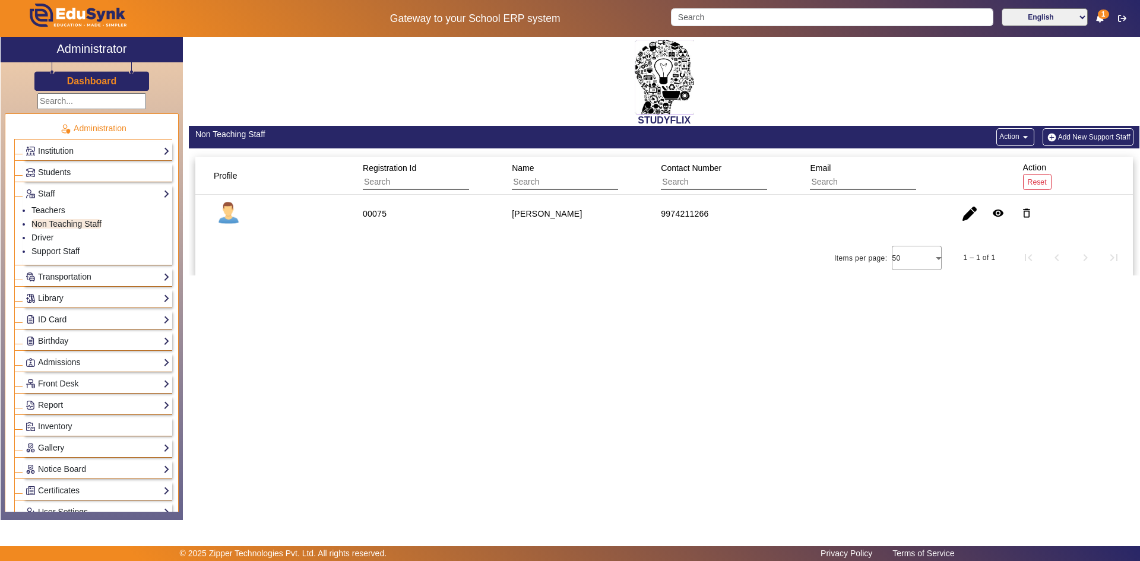
click at [69, 150] on link "Institution" at bounding box center [98, 151] width 144 height 14
click at [61, 163] on link "Institution Details" at bounding box center [63, 167] width 64 height 9
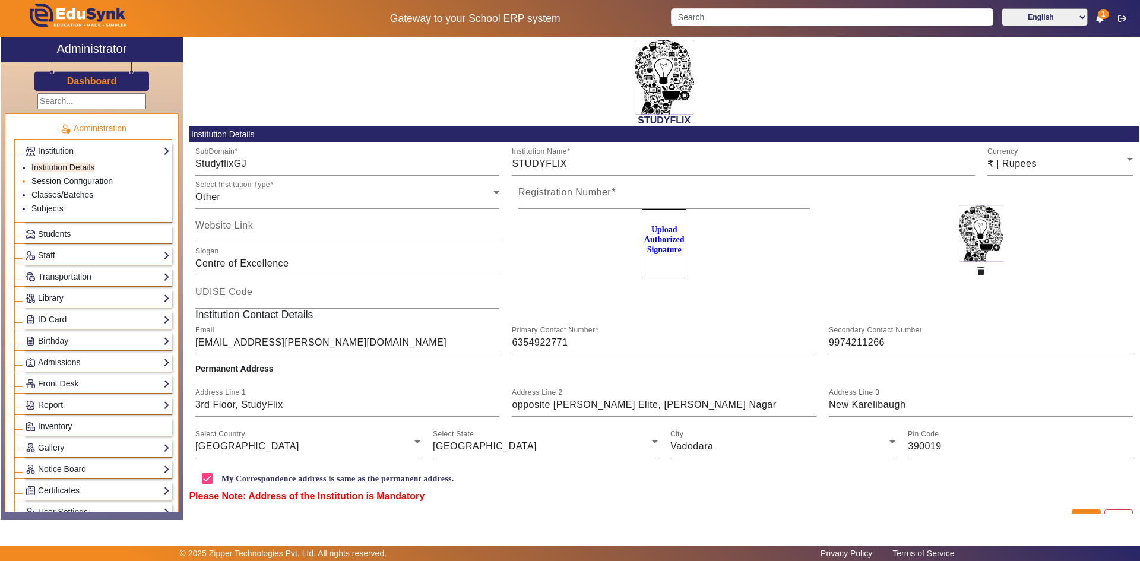
click at [56, 180] on link "Session Configuration" at bounding box center [71, 180] width 81 height 9
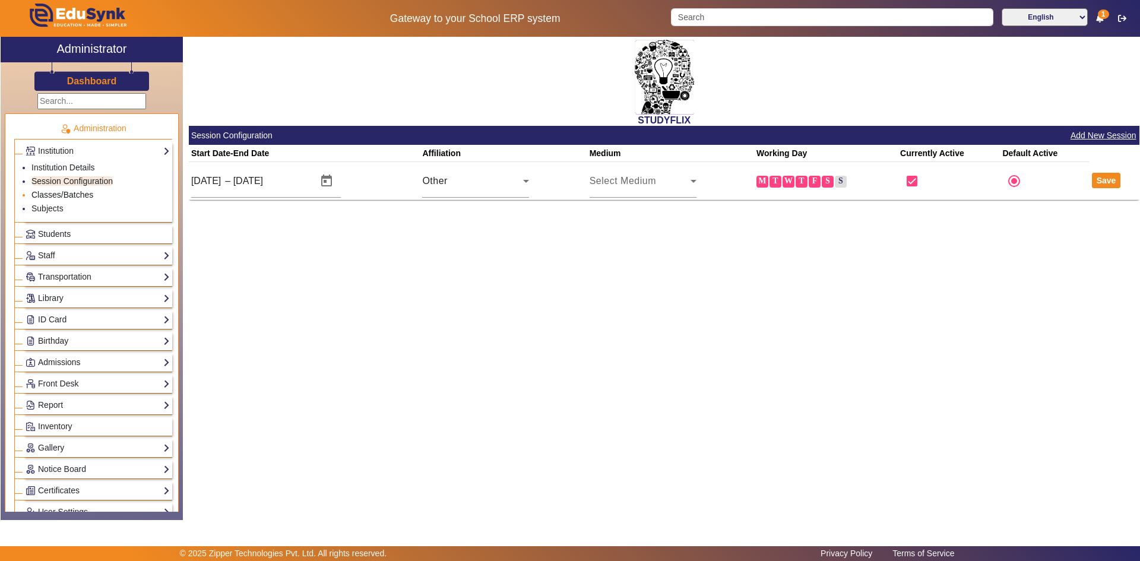
click at [53, 199] on link "Classes/Batches" at bounding box center [62, 194] width 62 height 9
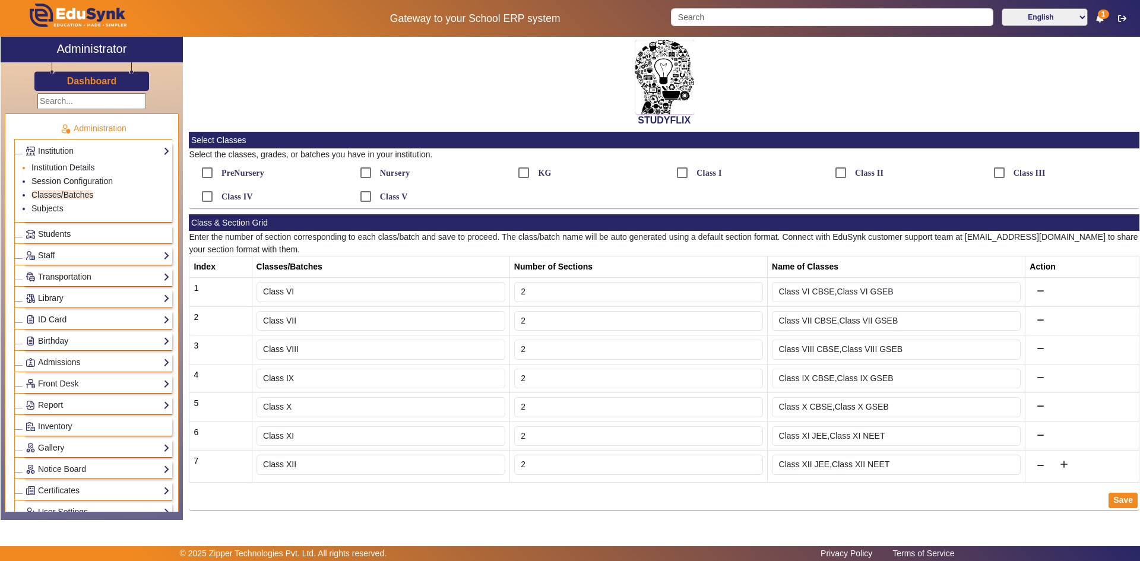
drag, startPoint x: 155, startPoint y: 152, endPoint x: 150, endPoint y: 163, distance: 12.2
click at [151, 163] on li "Administration Institution Institution Details Session Configuration Classes/Ba…" at bounding box center [93, 349] width 158 height 471
